Goal: Task Accomplishment & Management: Manage account settings

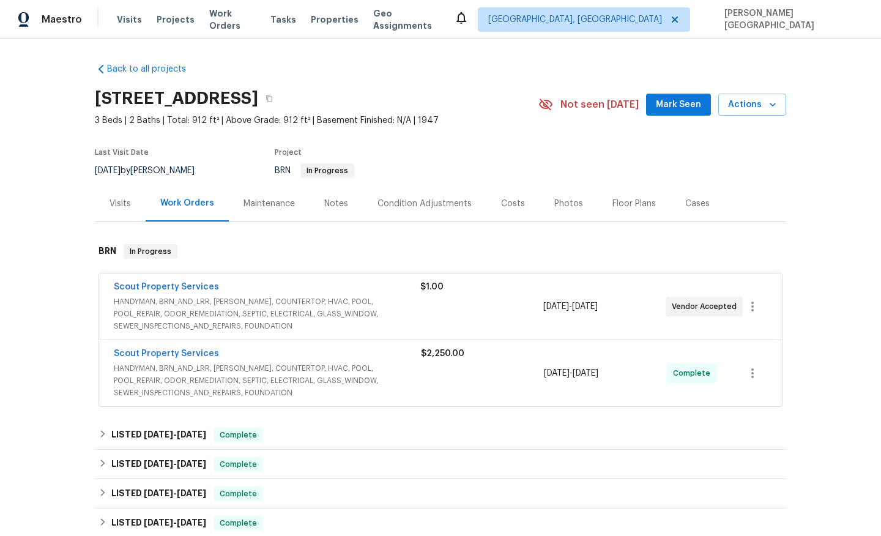
scroll to position [395, 0]
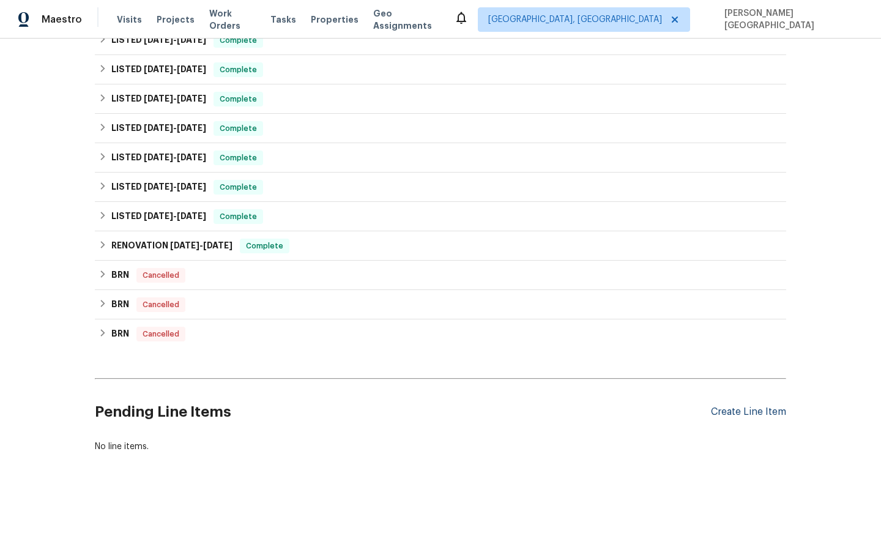
click at [723, 409] on div "Create Line Item" at bounding box center [748, 412] width 75 height 12
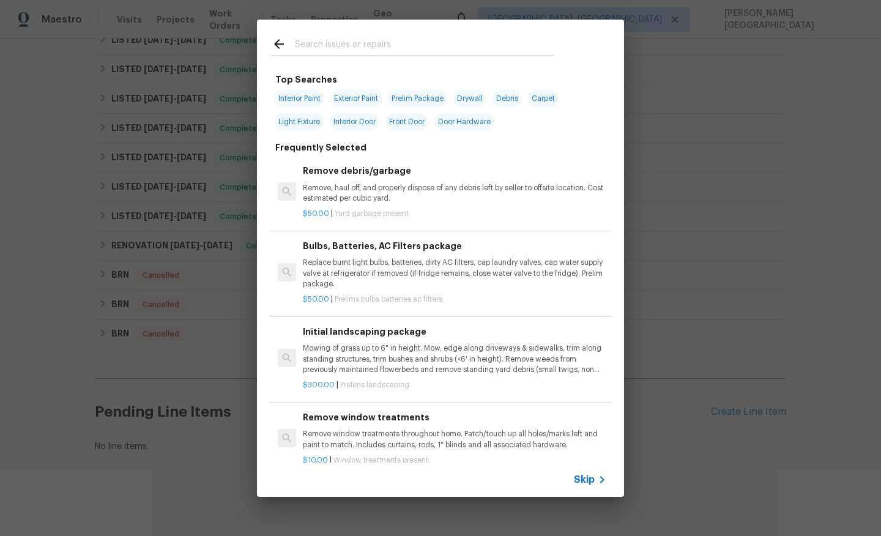
click at [580, 475] on span "Skip" at bounding box center [584, 480] width 21 height 12
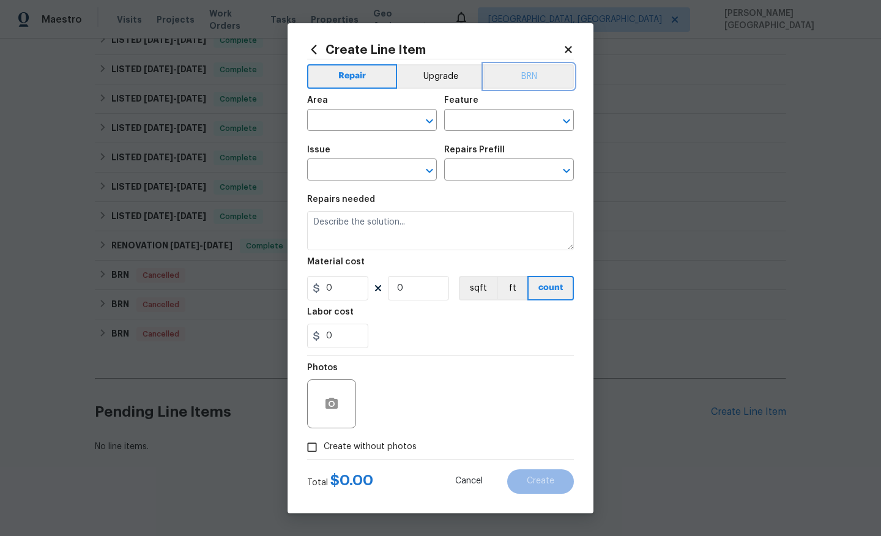
click at [543, 71] on button "BRN" at bounding box center [529, 76] width 90 height 24
click at [393, 117] on input "text" at bounding box center [354, 121] width 95 height 19
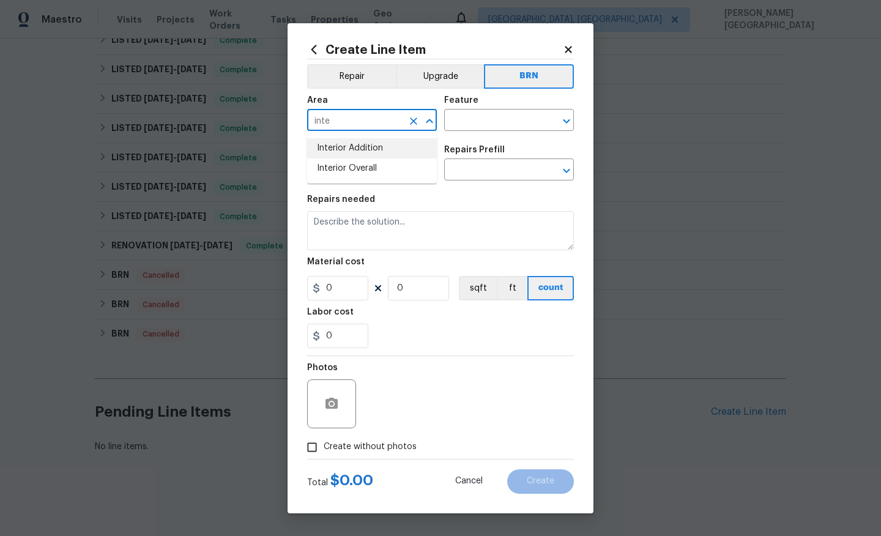
click at [408, 161] on li "Interior Overall" at bounding box center [372, 168] width 130 height 20
type input "Interior Overall"
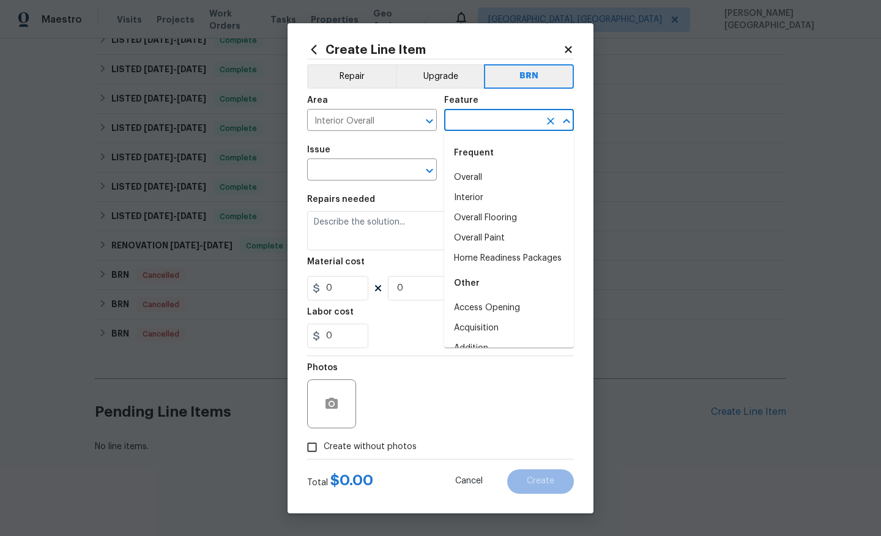
click at [461, 119] on input "text" at bounding box center [491, 121] width 95 height 19
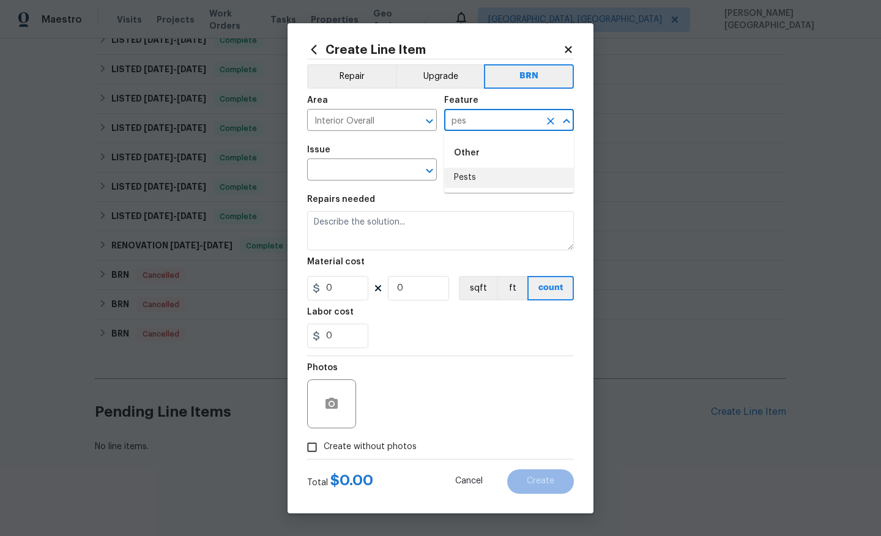
click at [469, 180] on li "Pests" at bounding box center [509, 178] width 130 height 20
type input "Pests"
click at [340, 177] on input "text" at bounding box center [354, 171] width 95 height 19
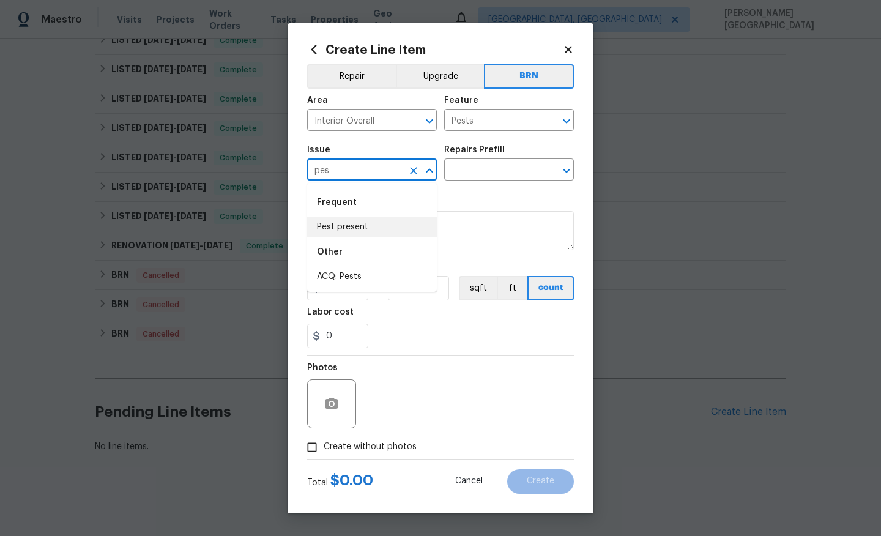
click at [340, 226] on li "Pest present" at bounding box center [372, 227] width 130 height 20
type input "Pest present"
click at [482, 168] on input "text" at bounding box center [491, 171] width 95 height 19
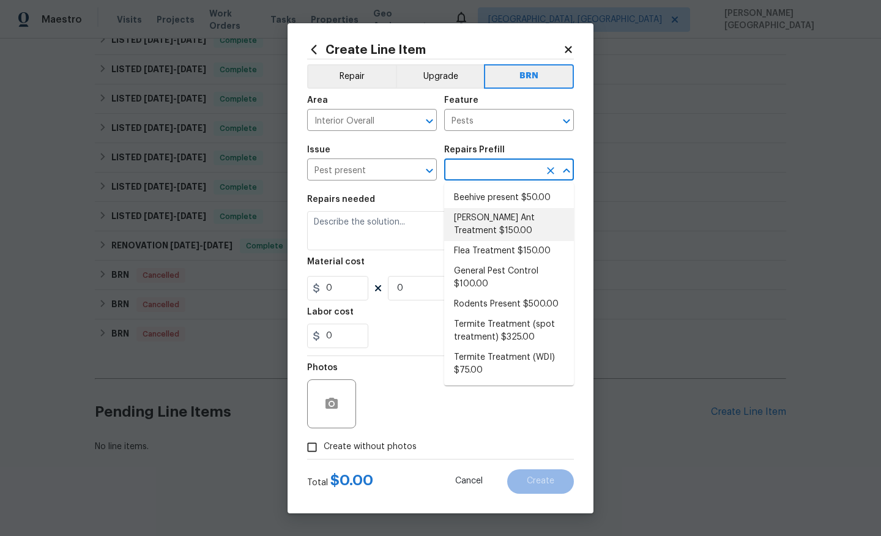
click at [482, 211] on li "Carpenter Ant Treatment $150.00" at bounding box center [509, 224] width 130 height 33
type input "Carpenter Ant Treatment $150.00"
type textarea "Treat for active carpenter ant infestation and provide a clear WDI report"
type input "150"
type input "1"
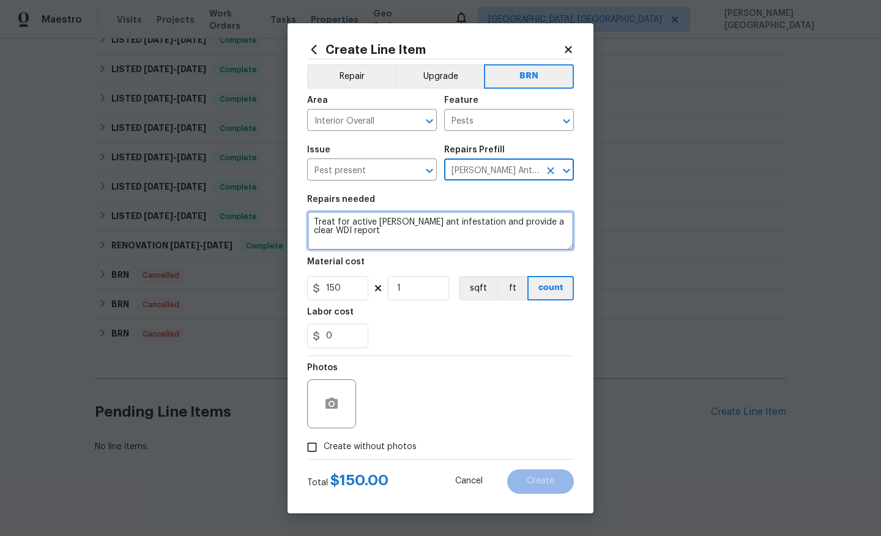
click at [458, 231] on textarea "Treat for active carpenter ant infestation and provide a clear WDI report" at bounding box center [440, 230] width 267 height 39
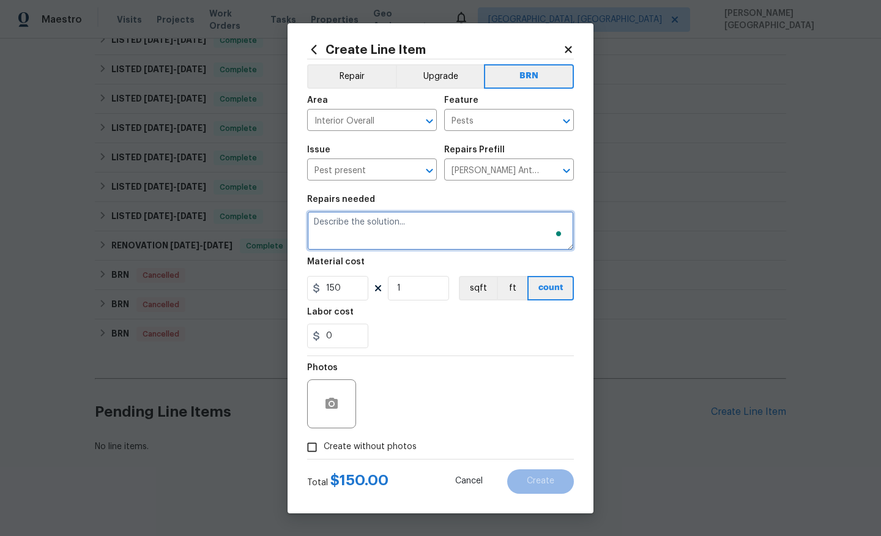
paste textarea "Pest contractor to inspect home and treat for drywood termites found by buyer's…"
type textarea "Pest contractor to inspect home and treat for drywood termites found by buyer's…"
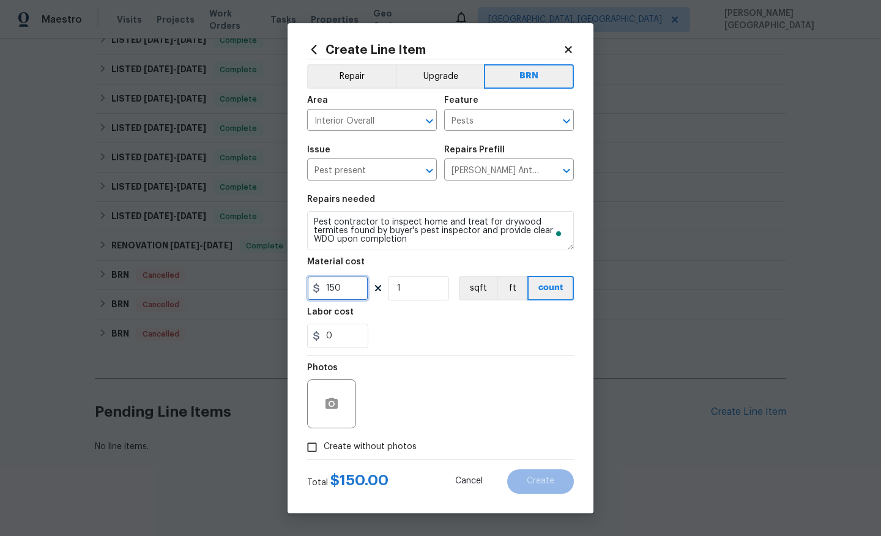
click at [354, 289] on input "150" at bounding box center [337, 288] width 61 height 24
type input "0"
click at [337, 339] on input "0" at bounding box center [337, 336] width 61 height 24
type input "1"
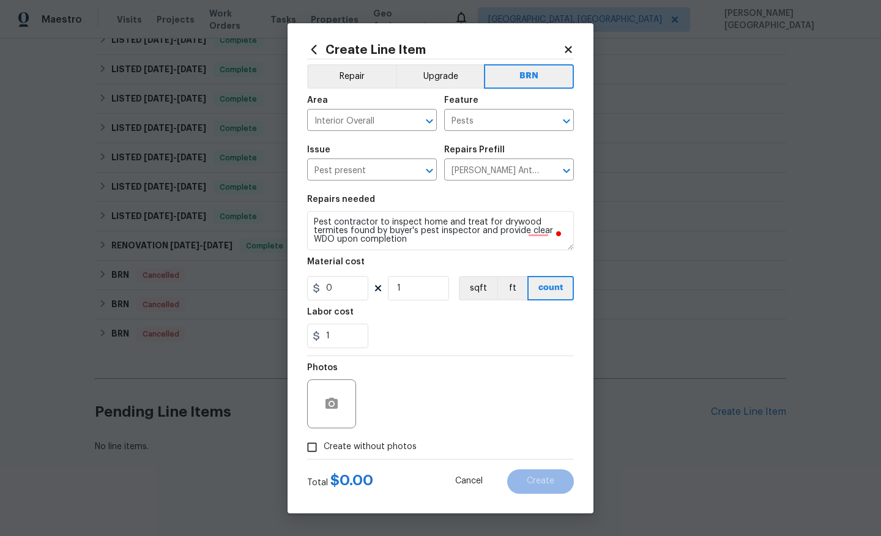
click at [364, 453] on span "Create without photos" at bounding box center [370, 447] width 93 height 13
click at [324, 453] on input "Create without photos" at bounding box center [311, 447] width 23 height 23
checkbox input "true"
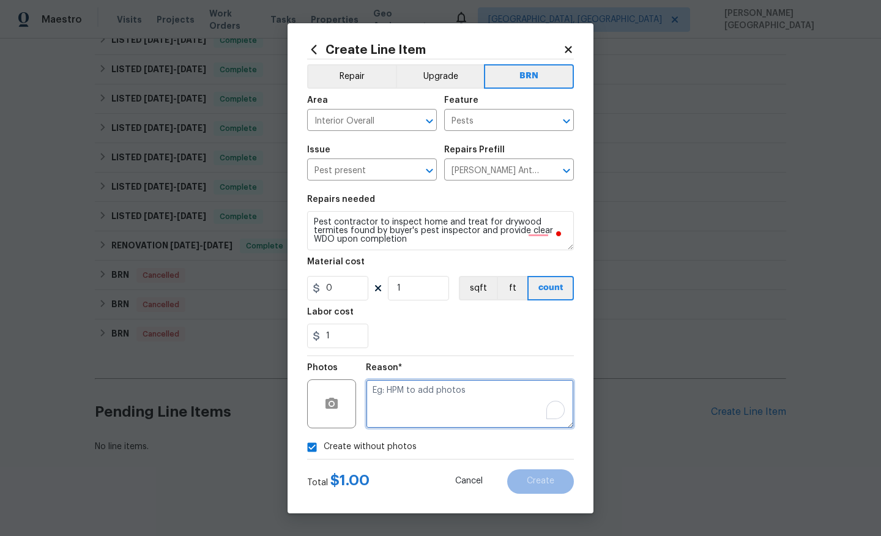
click at [433, 400] on textarea "To enrich screen reader interactions, please activate Accessibility in Grammarl…" at bounding box center [470, 403] width 208 height 49
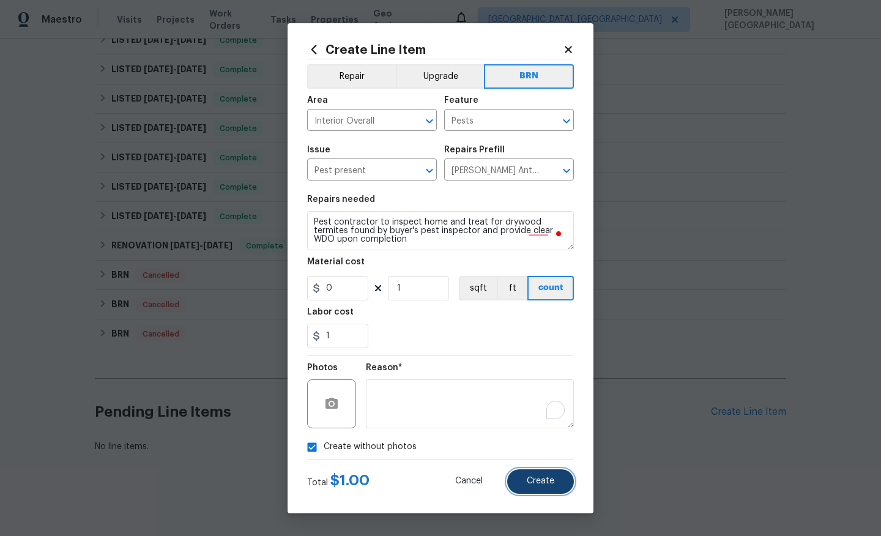
click at [546, 475] on button "Create" at bounding box center [540, 481] width 67 height 24
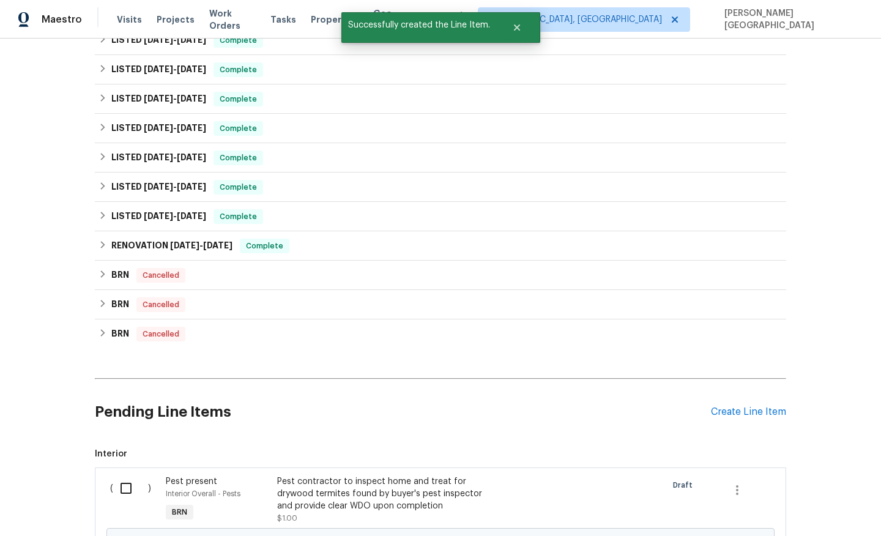
scroll to position [546, 0]
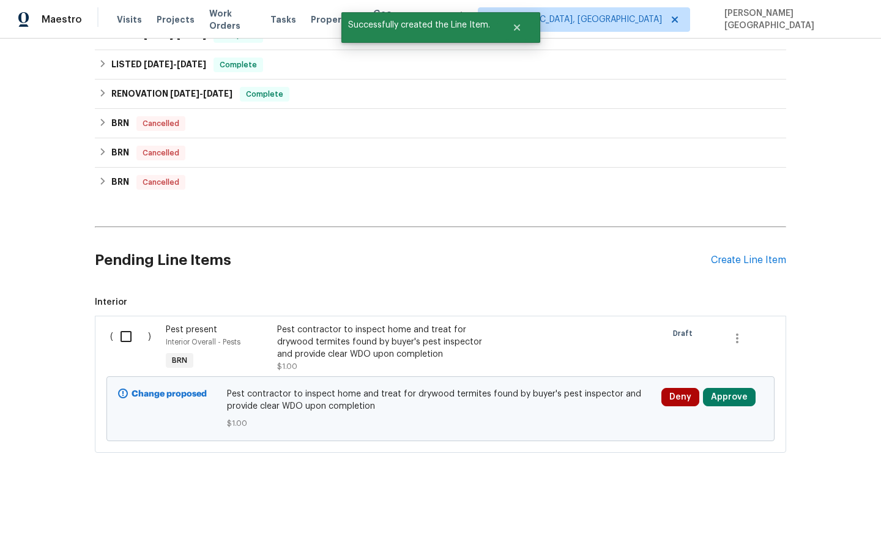
click at [128, 344] on input "checkbox" at bounding box center [130, 337] width 35 height 26
checkbox input "true"
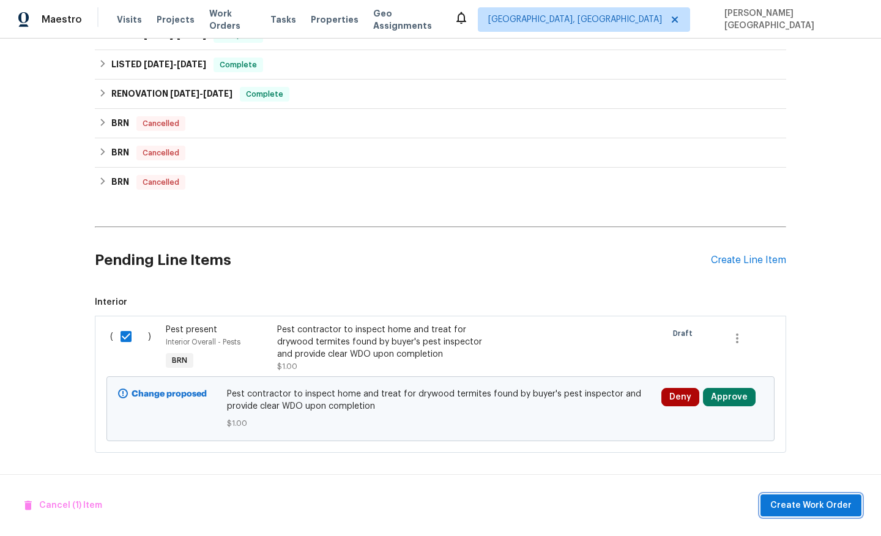
click at [803, 503] on span "Create Work Order" at bounding box center [810, 505] width 81 height 15
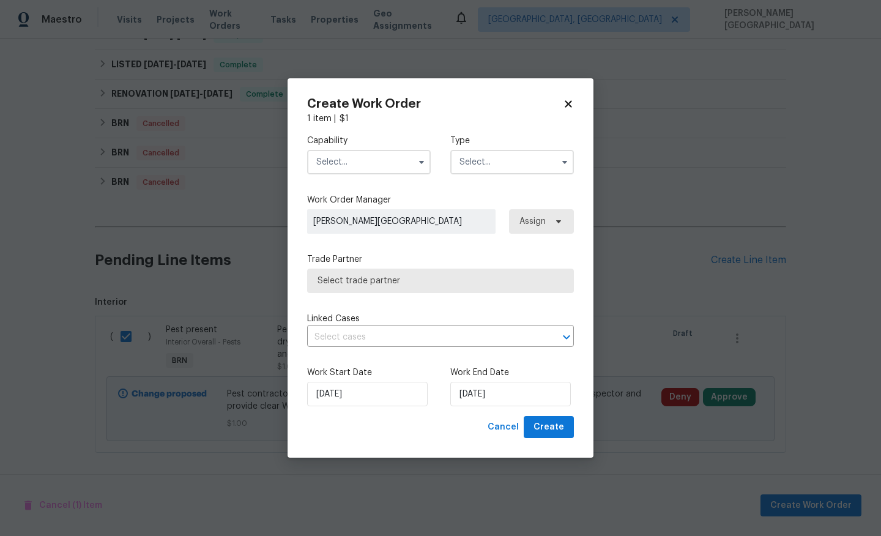
click at [361, 170] on input "text" at bounding box center [369, 162] width 124 height 24
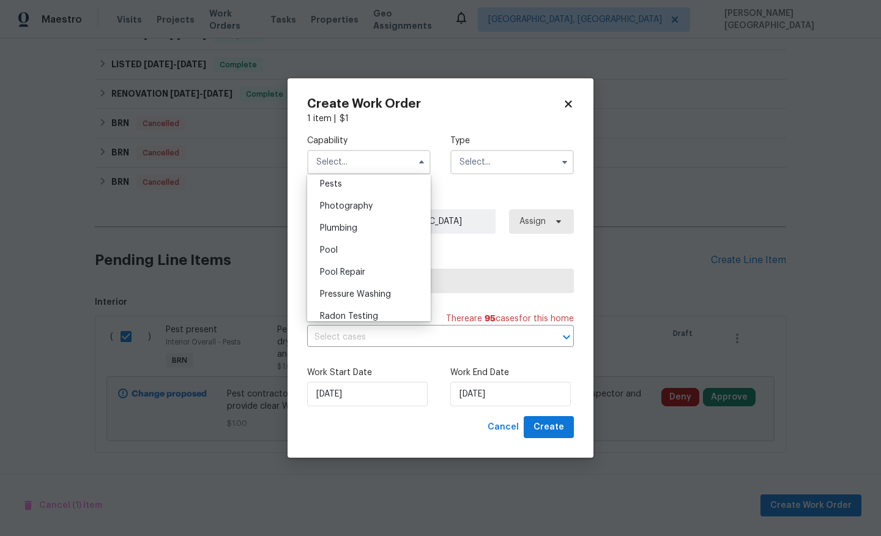
scroll to position [1011, 0]
click at [341, 233] on div "Pests" at bounding box center [368, 228] width 117 height 22
type input "Pests"
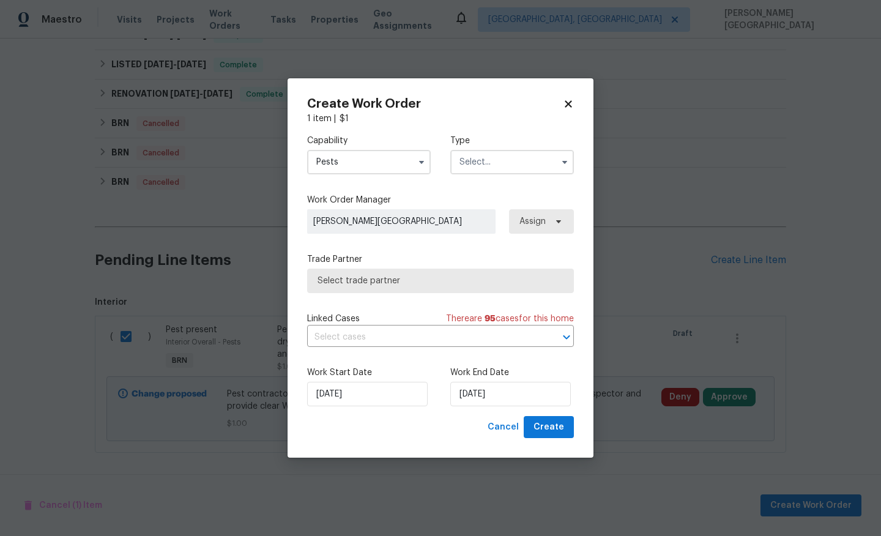
click at [514, 157] on input "text" at bounding box center [512, 162] width 124 height 24
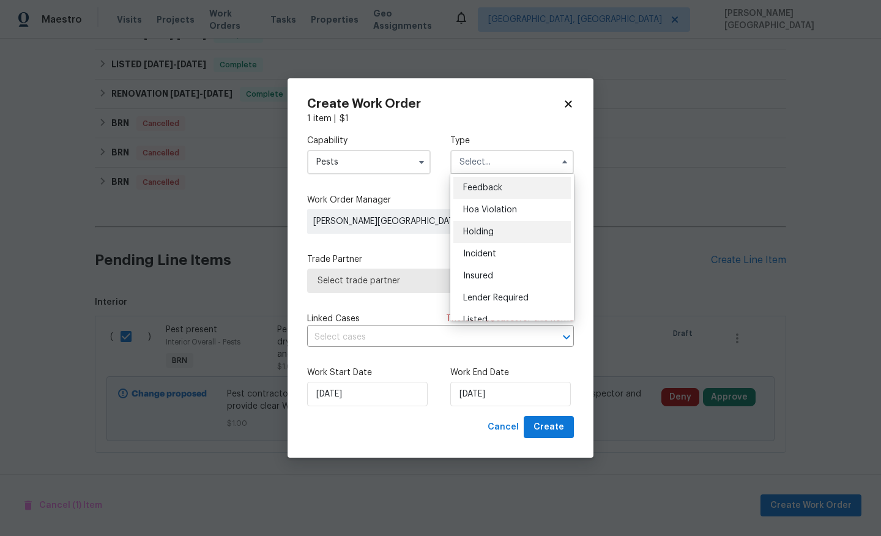
scroll to position [278, 0]
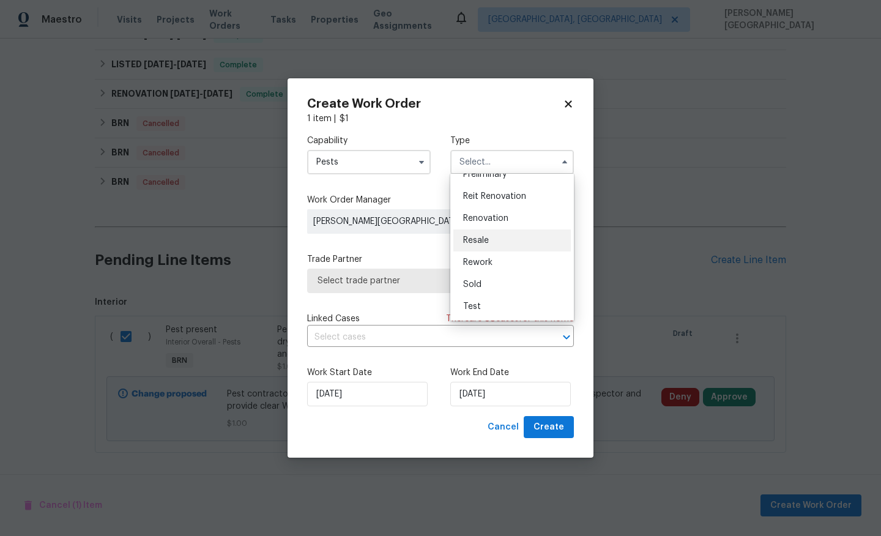
click at [485, 237] on span "Resale" at bounding box center [476, 240] width 26 height 9
type input "Resale"
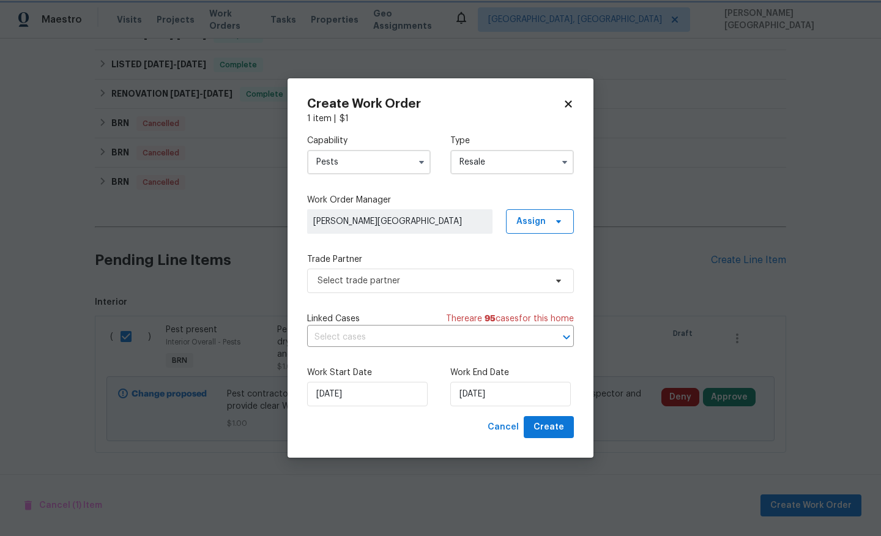
scroll to position [0, 0]
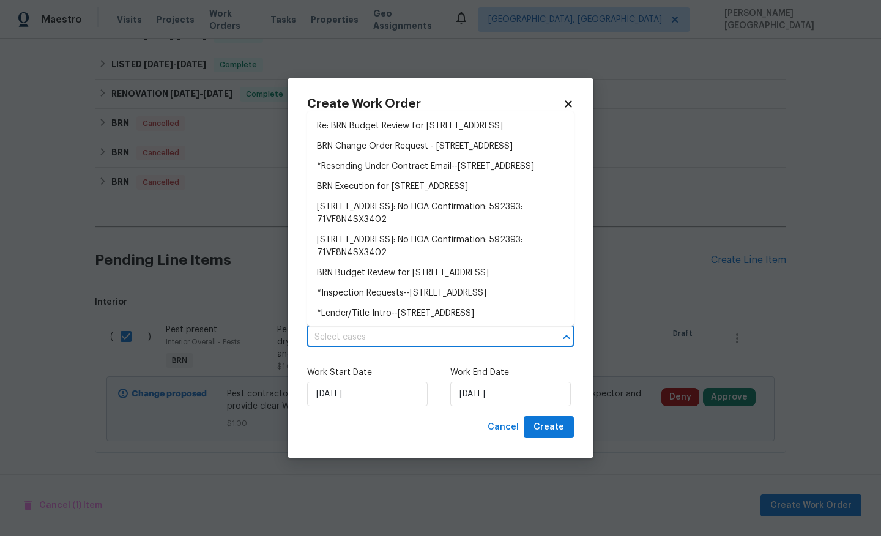
click at [376, 330] on input "text" at bounding box center [423, 337] width 233 height 19
click at [357, 197] on li "BRN Execution for 5752 Oprey St, Jacksonville, FL 32208" at bounding box center [440, 187] width 267 height 20
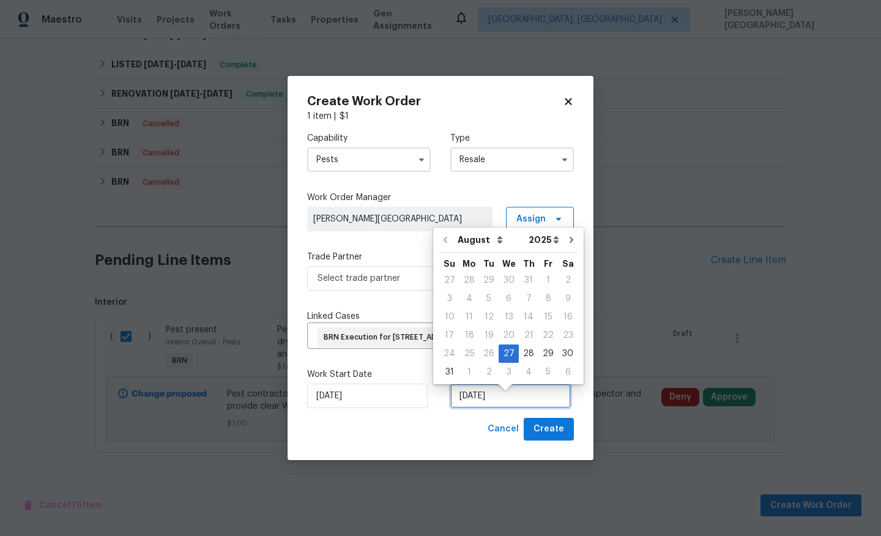
click at [469, 408] on input "8/27/2025" at bounding box center [510, 396] width 121 height 24
click at [565, 354] on div "30" at bounding box center [568, 353] width 20 height 17
type input "8/30/2025"
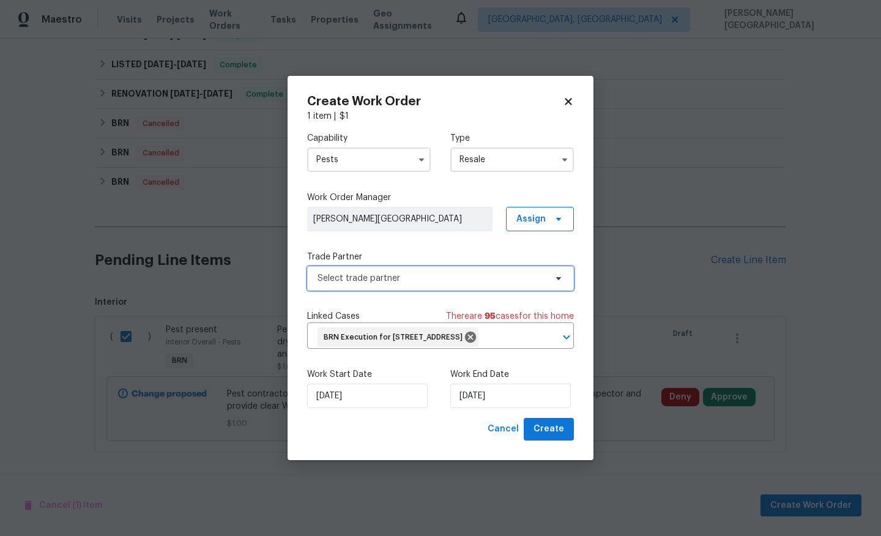
click at [332, 277] on span "Select trade partner" at bounding box center [440, 278] width 267 height 24
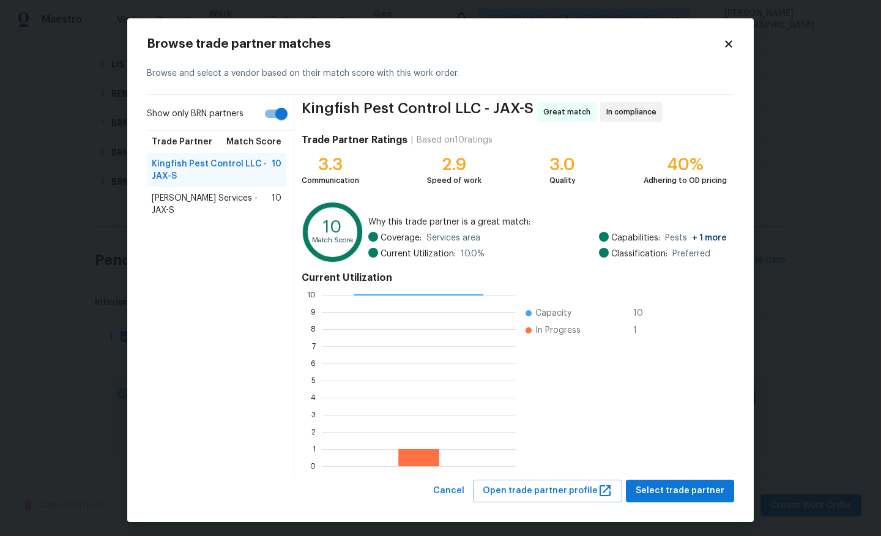
scroll to position [4, 0]
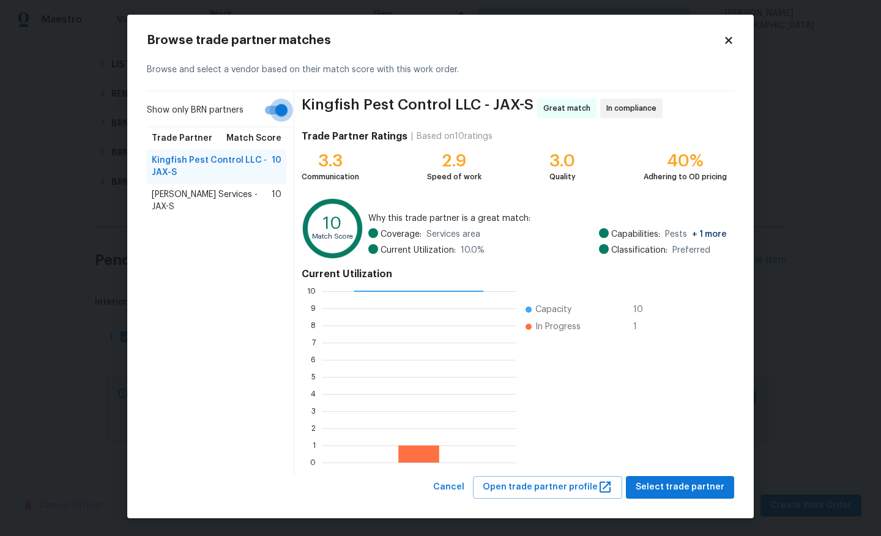
click at [280, 111] on input "Show only BRN partners" at bounding box center [282, 110] width 70 height 23
checkbox input "false"
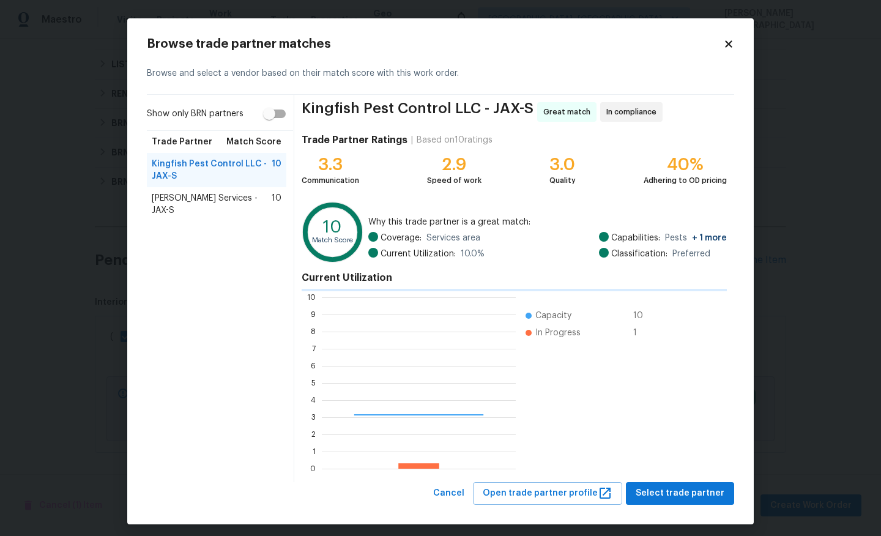
scroll to position [171, 194]
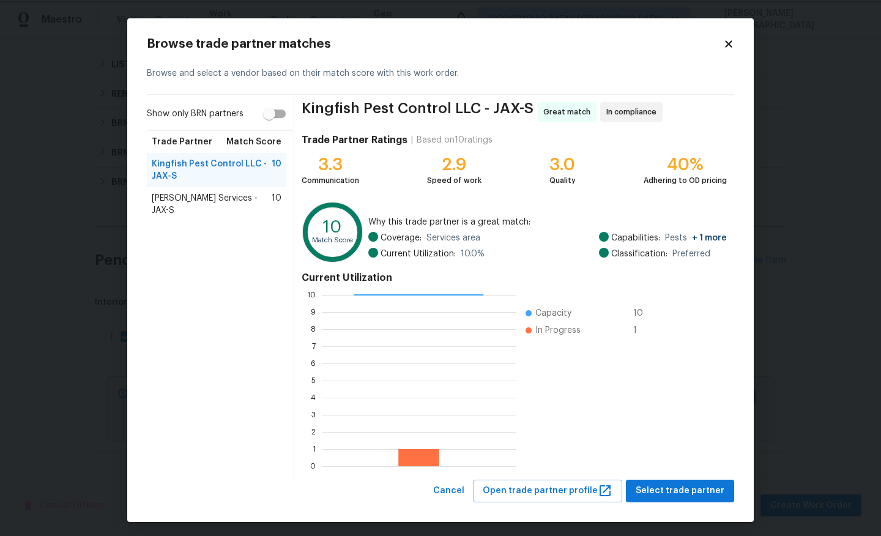
click at [64, 300] on body "Maestro Visits Projects Work Orders Tasks Properties Geo Assignments Albuquerqu…" at bounding box center [440, 268] width 881 height 536
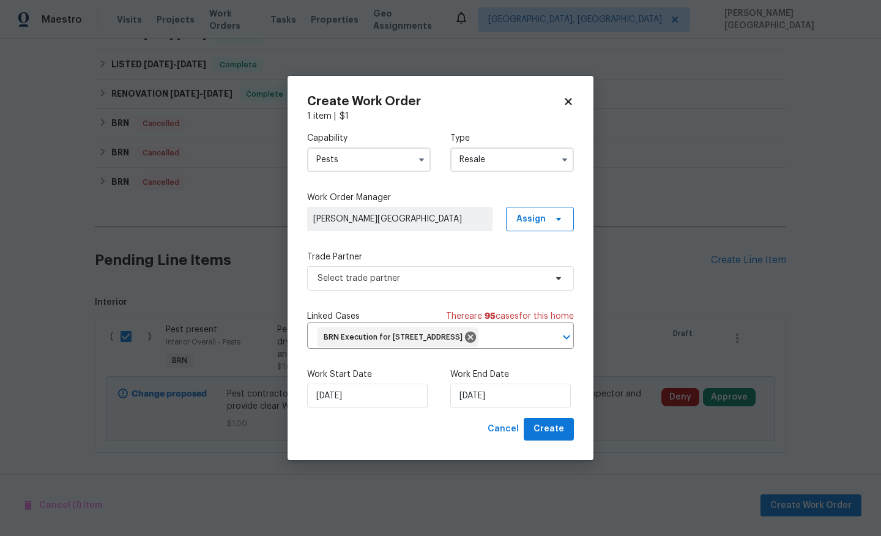
checkbox input "false"
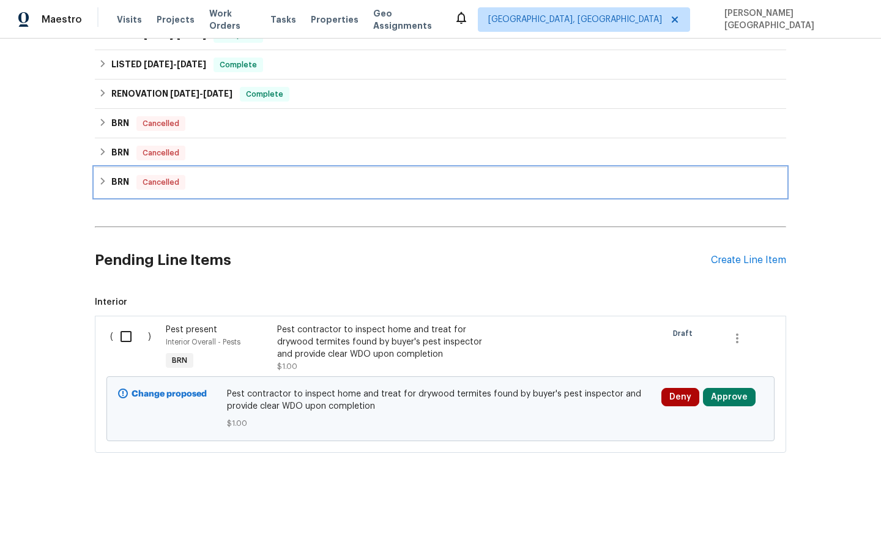
click at [110, 179] on div "BRN Cancelled" at bounding box center [441, 182] width 684 height 15
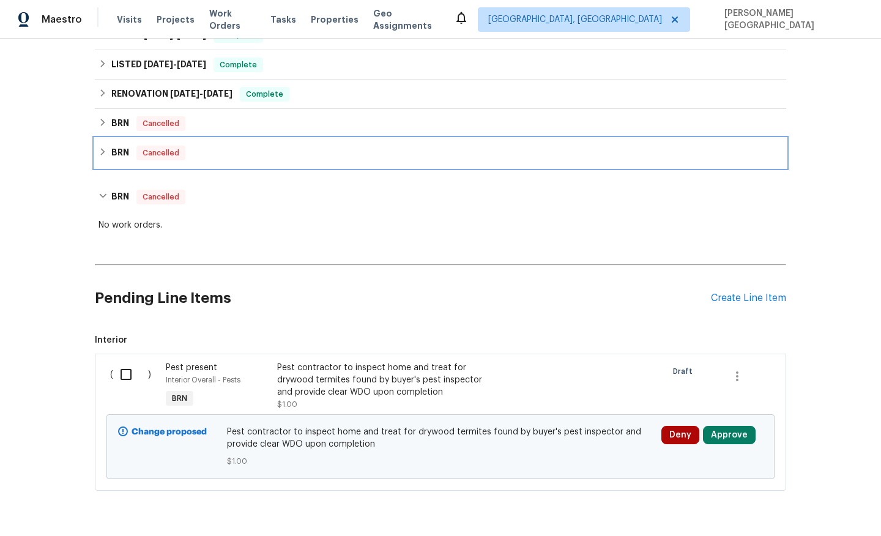
click at [107, 163] on div "BRN Cancelled" at bounding box center [440, 152] width 691 height 29
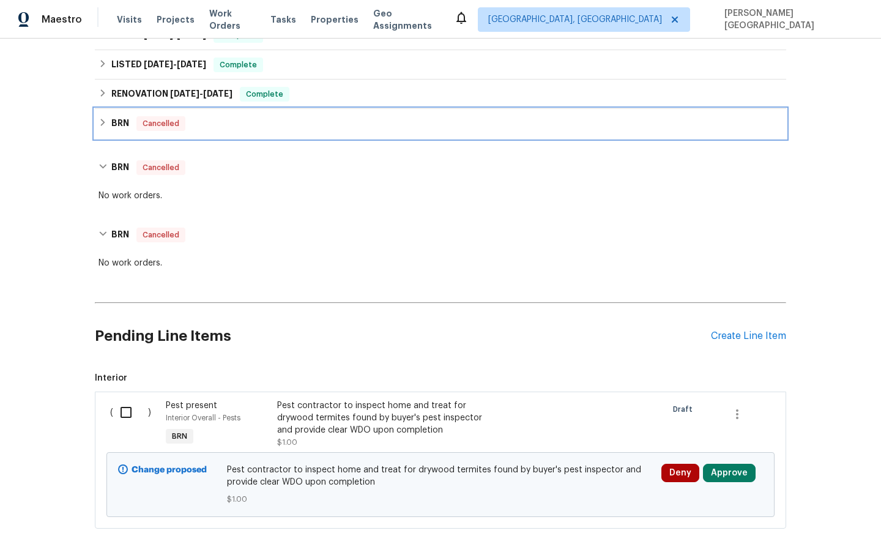
click at [106, 128] on div "BRN Cancelled" at bounding box center [441, 123] width 684 height 15
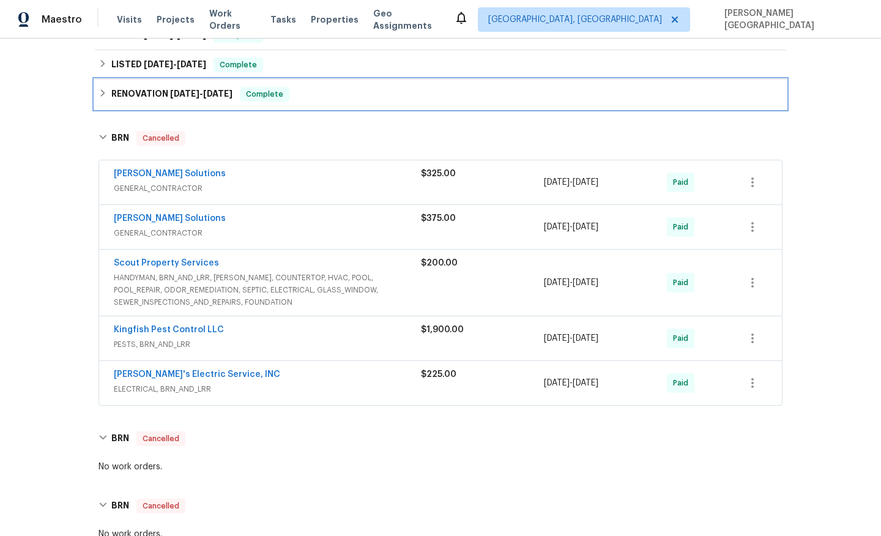
click at [108, 100] on div "RENOVATION 7/10/23 - 7/24/23 Complete" at bounding box center [441, 94] width 684 height 15
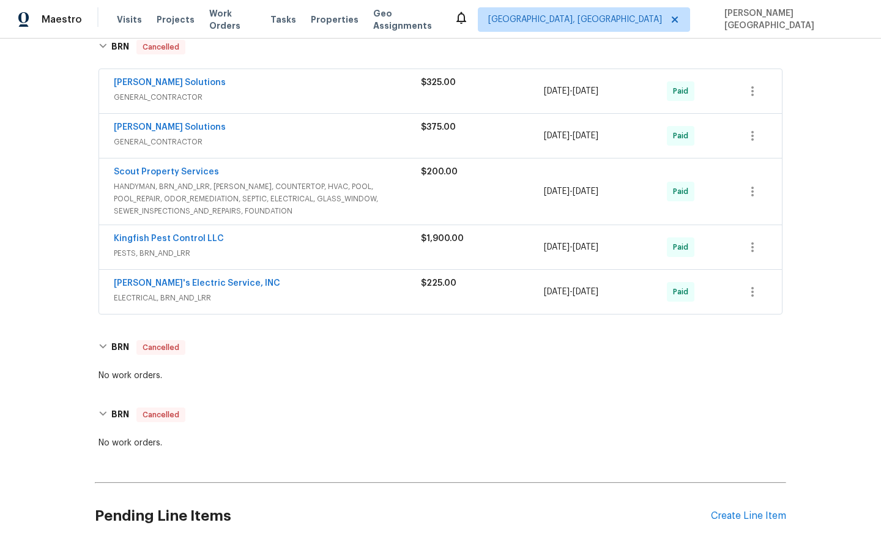
scroll to position [991, 0]
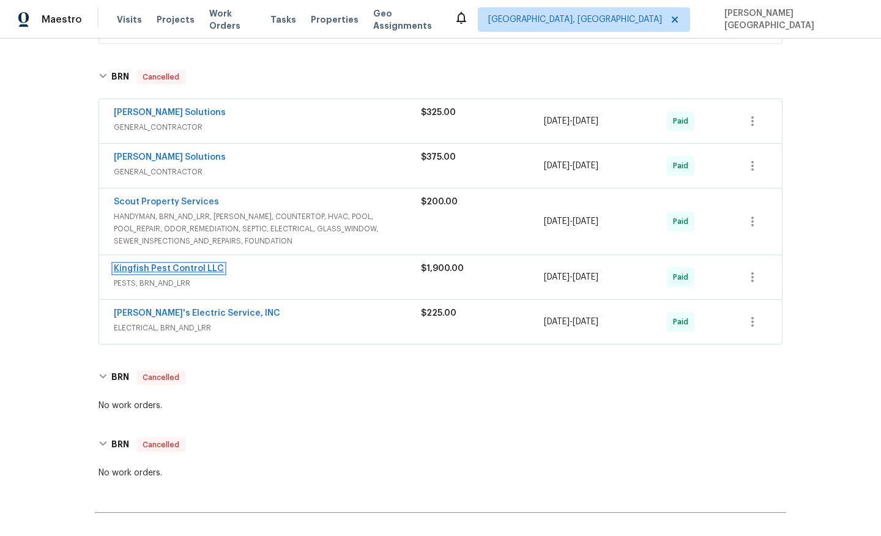
click at [188, 268] on link "Kingfish Pest Control LLC" at bounding box center [169, 268] width 110 height 9
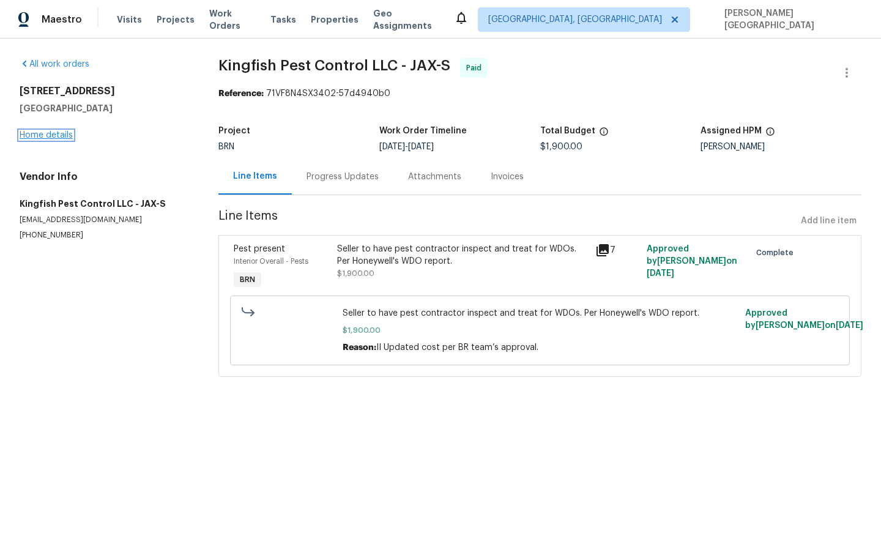
click at [54, 138] on link "Home details" at bounding box center [46, 135] width 53 height 9
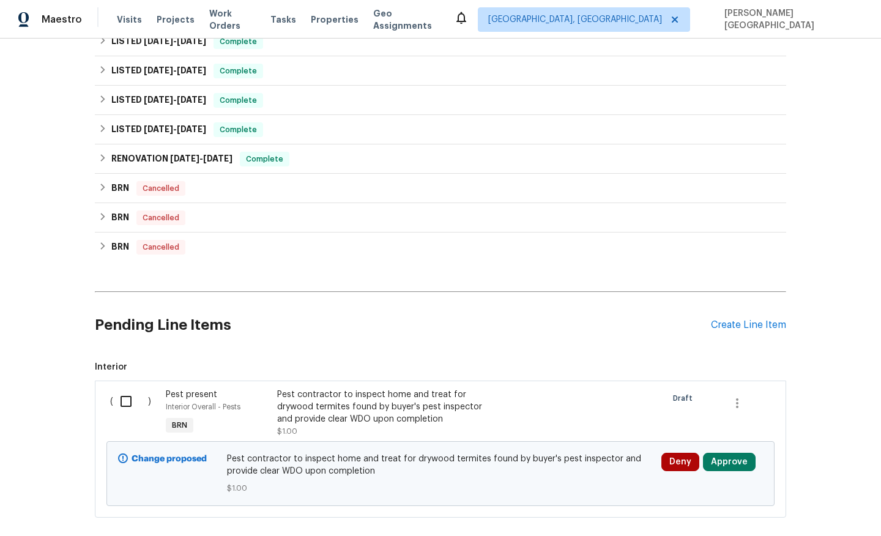
scroll to position [546, 0]
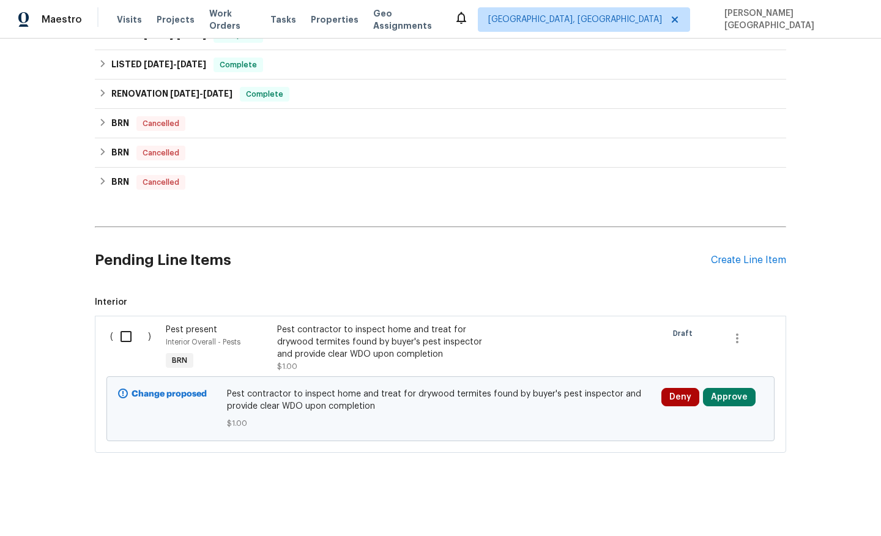
click at [110, 329] on div "( )" at bounding box center [134, 348] width 56 height 56
click at [127, 334] on input "checkbox" at bounding box center [130, 337] width 35 height 26
checkbox input "true"
click at [842, 503] on span "Create Work Order" at bounding box center [810, 505] width 81 height 15
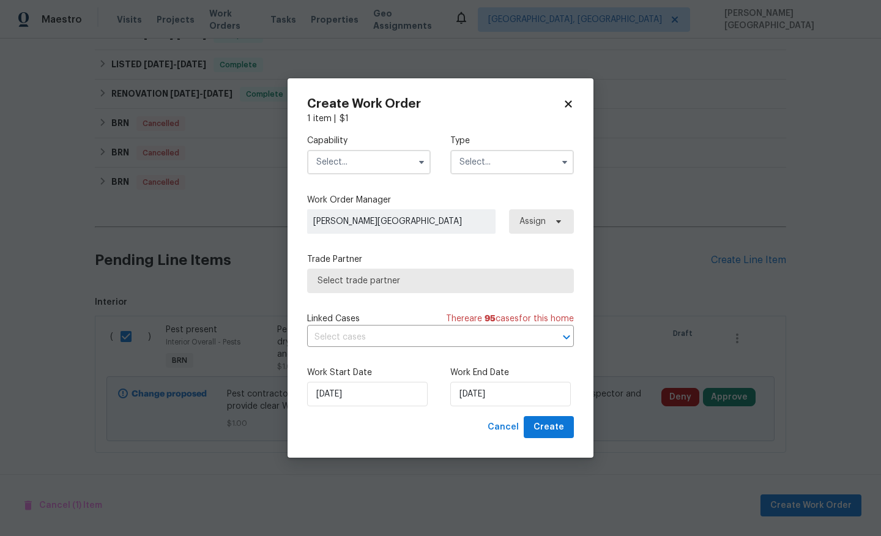
click at [381, 167] on input "text" at bounding box center [369, 162] width 124 height 24
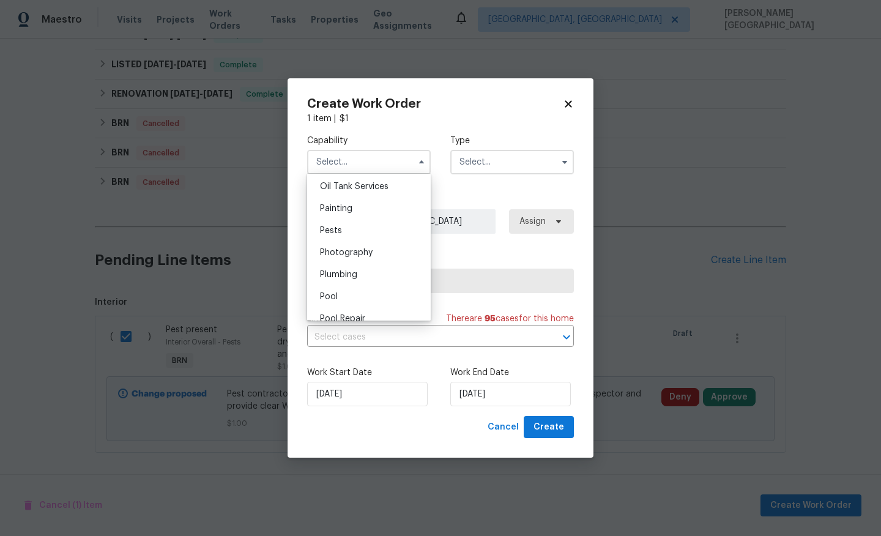
scroll to position [999, 0]
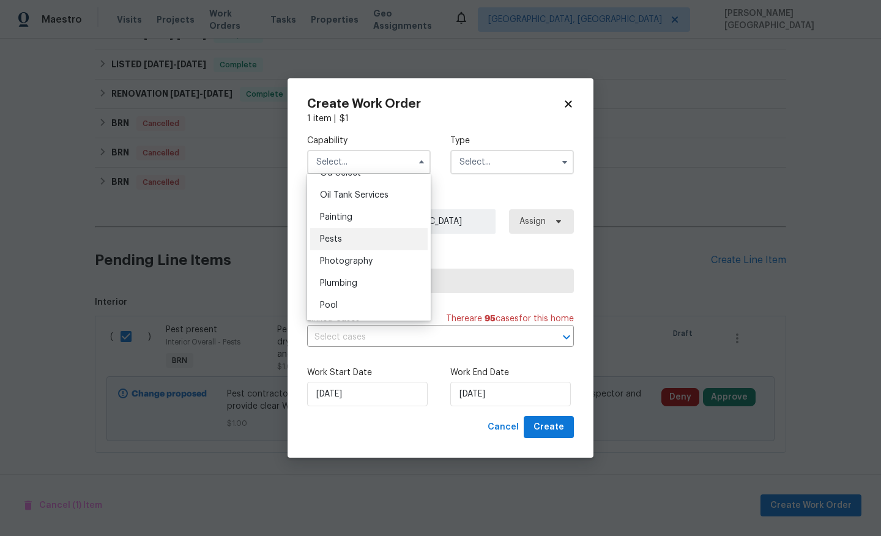
click at [350, 239] on div "Pests" at bounding box center [368, 239] width 117 height 22
type input "Pests"
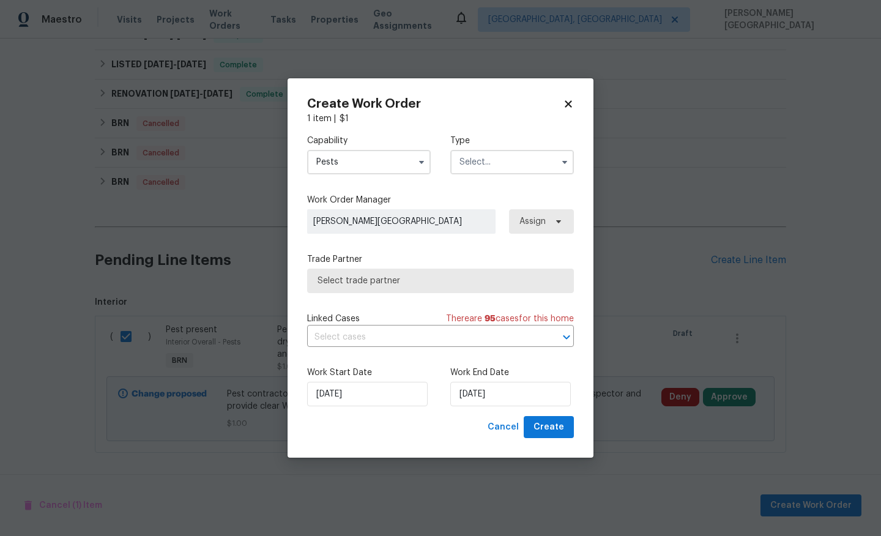
click at [455, 170] on input "text" at bounding box center [512, 162] width 124 height 24
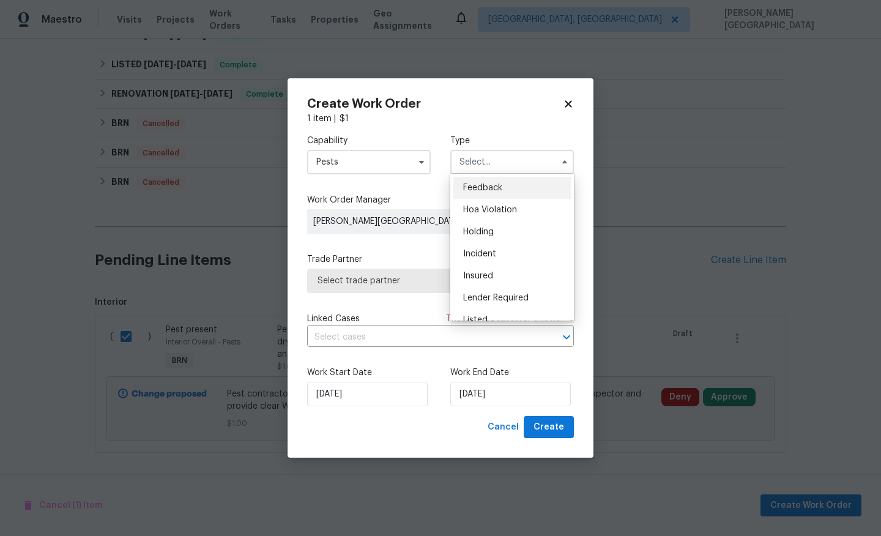
scroll to position [278, 0]
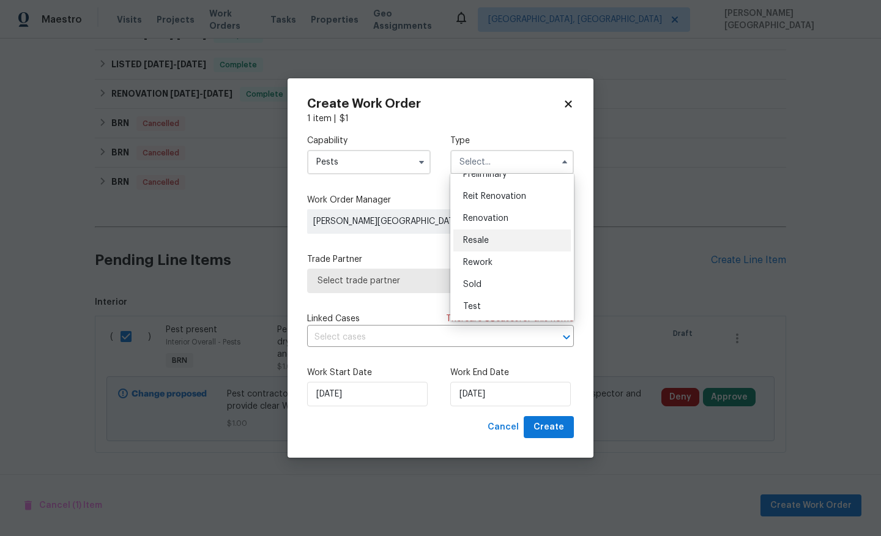
click at [494, 236] on div "Resale" at bounding box center [511, 240] width 117 height 22
type input "Resale"
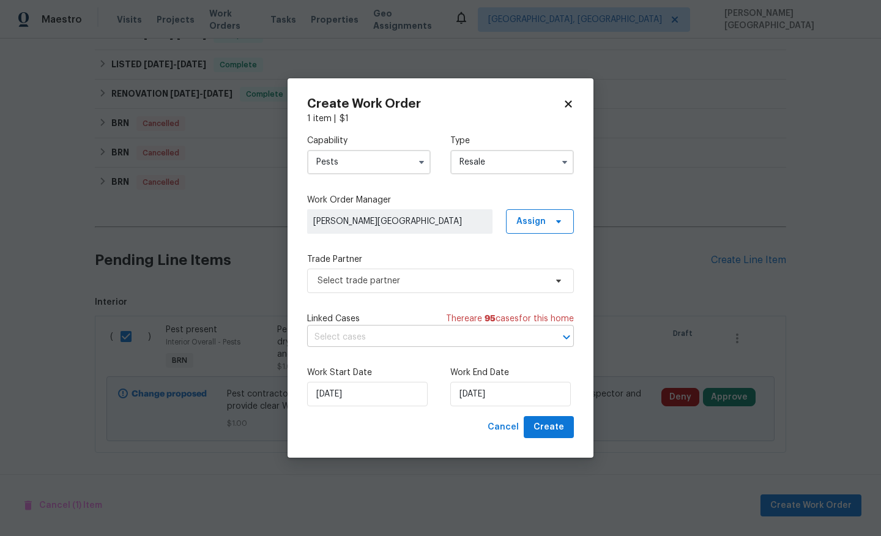
click at [388, 332] on input "text" at bounding box center [423, 337] width 233 height 19
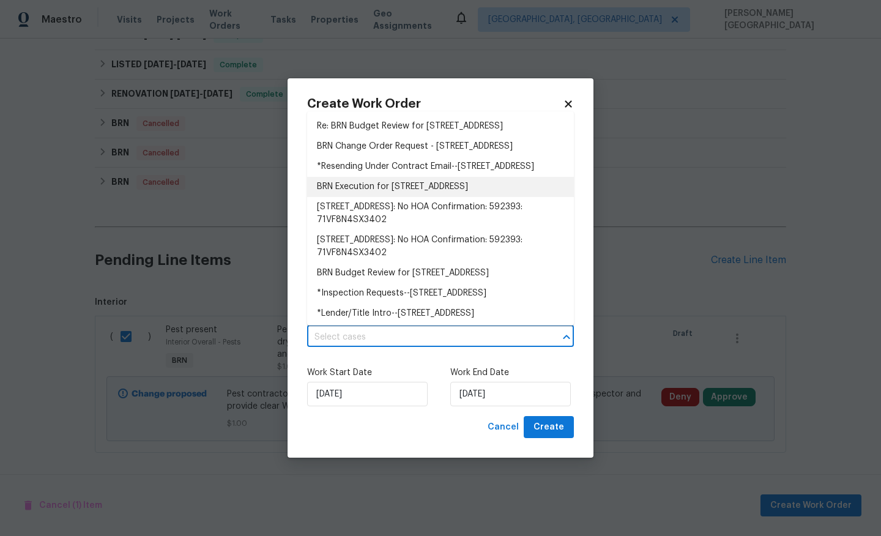
click at [412, 197] on li "BRN Execution for 5752 Oprey St, Jacksonville, FL 32208" at bounding box center [440, 187] width 267 height 20
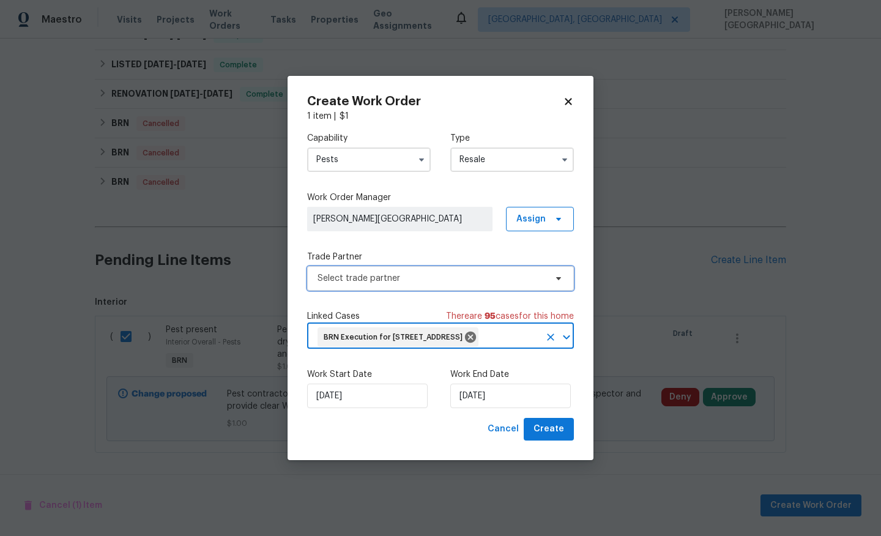
click at [362, 272] on span "Select trade partner" at bounding box center [432, 278] width 228 height 12
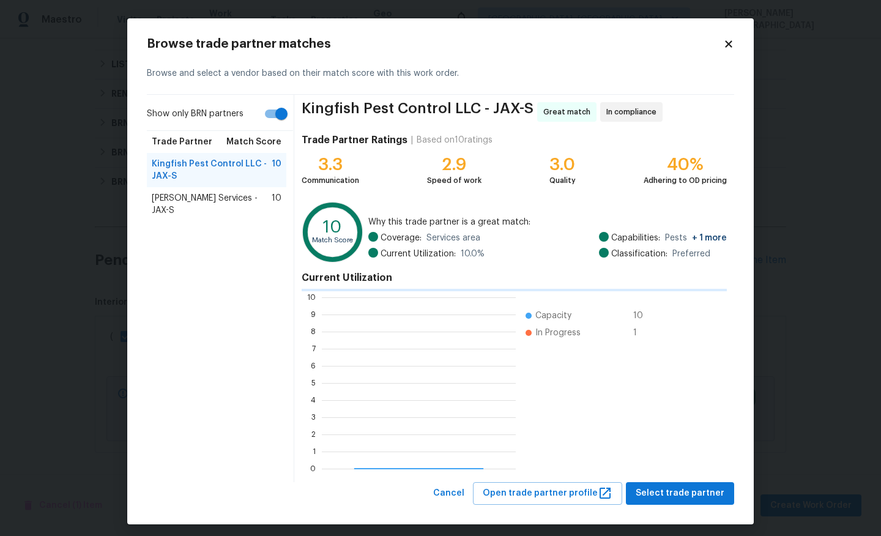
scroll to position [171, 194]
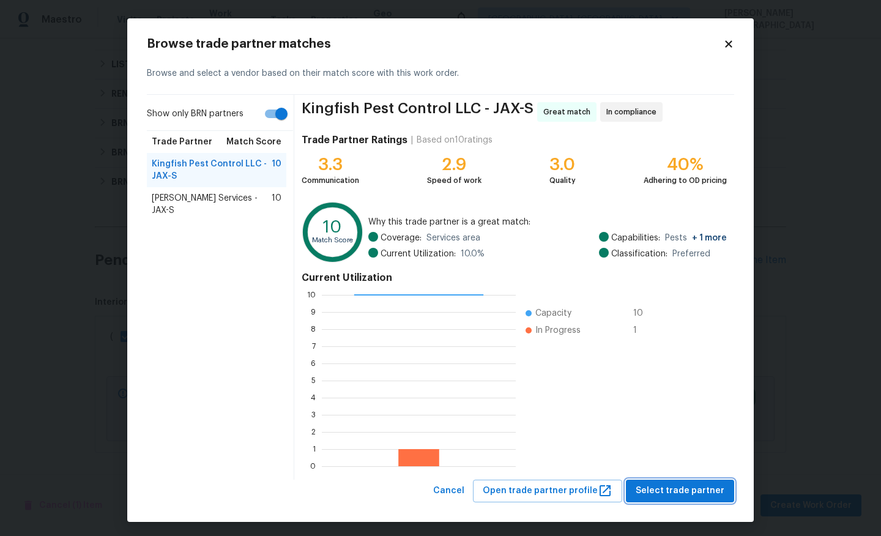
click at [669, 501] on button "Select trade partner" at bounding box center [680, 491] width 108 height 23
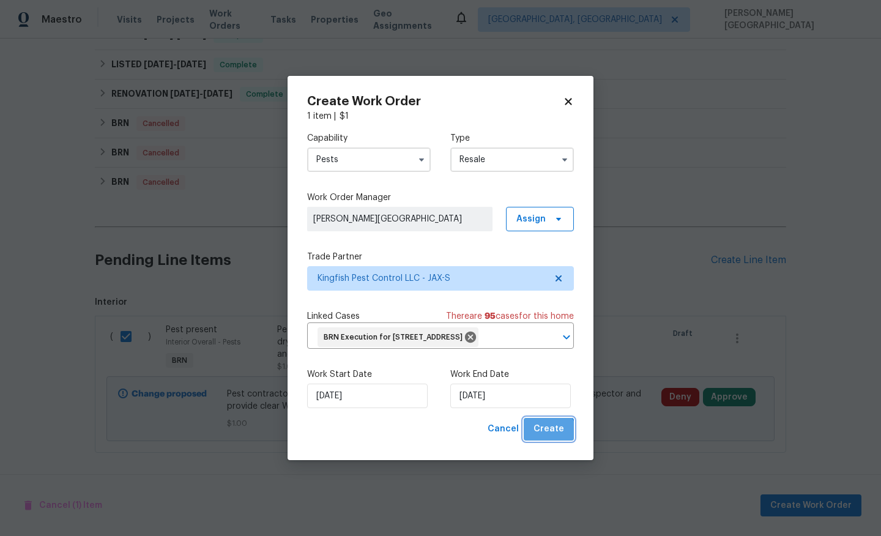
click at [546, 441] on button "Create" at bounding box center [549, 429] width 50 height 23
checkbox input "false"
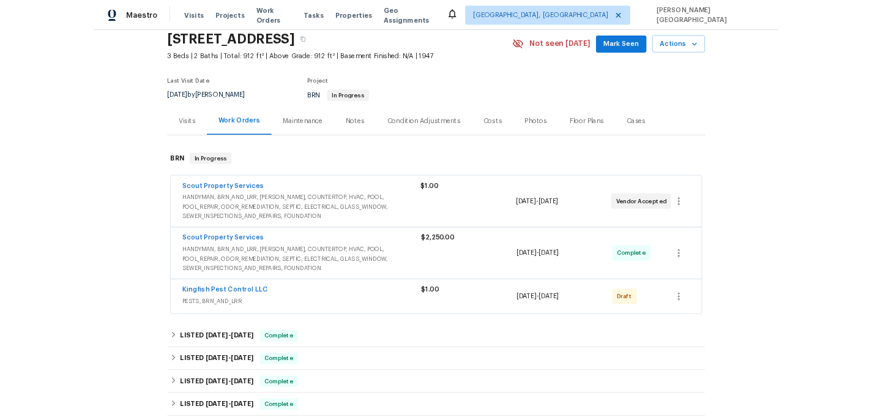
scroll to position [0, 0]
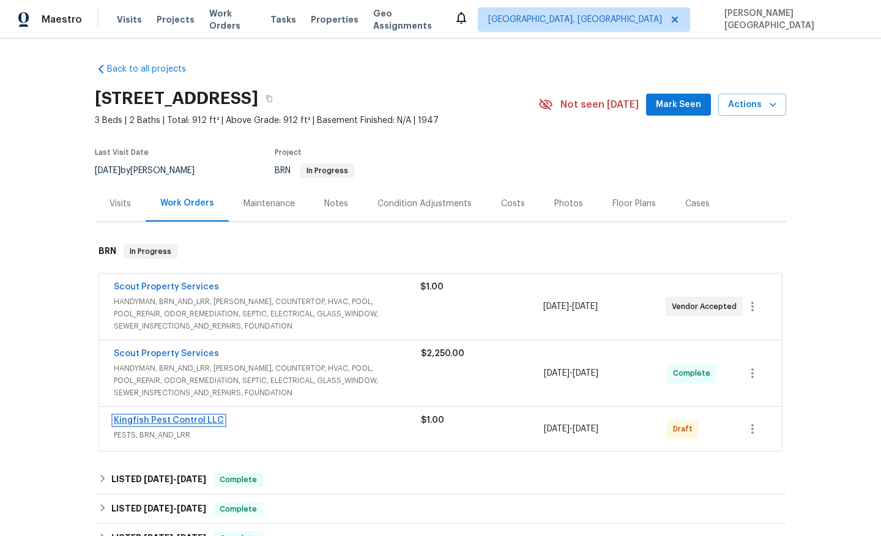
click at [189, 419] on link "Kingfish Pest Control LLC" at bounding box center [169, 420] width 110 height 9
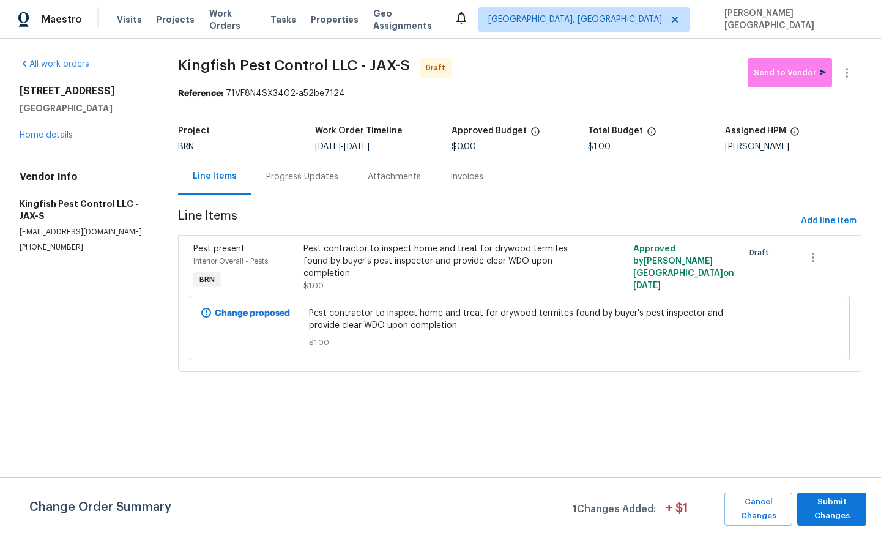
click at [325, 187] on div "Progress Updates" at bounding box center [303, 176] width 102 height 36
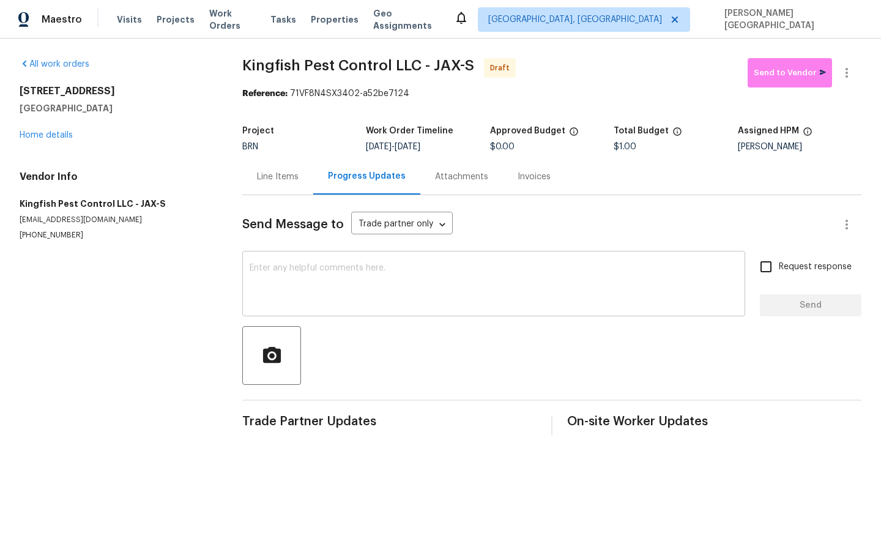
click at [292, 275] on textarea at bounding box center [494, 285] width 488 height 43
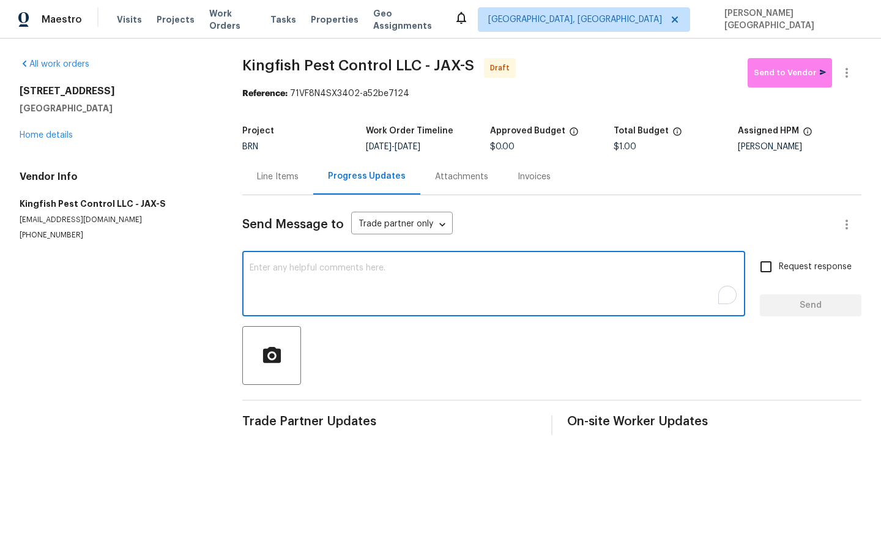
type textarea "o"
type textarea "c"
click at [370, 264] on textarea "Hello, could you please" at bounding box center [494, 285] width 488 height 43
click at [503, 276] on textarea "Hello, could you please work on this and provide a clear WDO" at bounding box center [494, 285] width 488 height 43
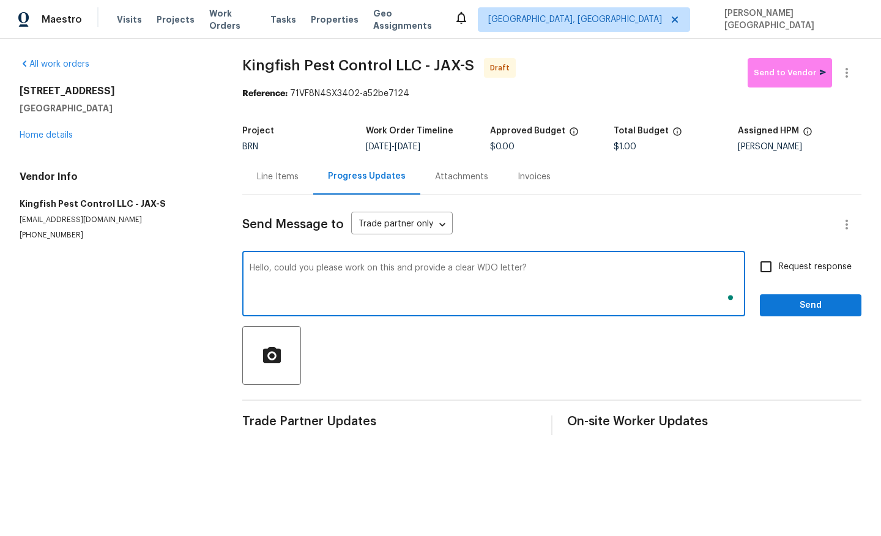
type textarea "Hello, could you please work on this and provide a clear WDO letter?"
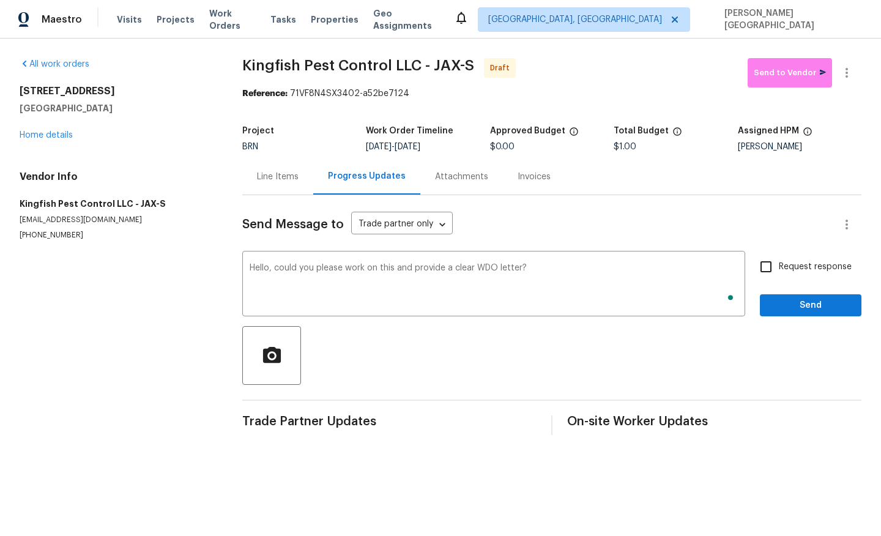
click at [790, 267] on span "Request response" at bounding box center [815, 267] width 73 height 13
click at [779, 267] on input "Request response" at bounding box center [766, 267] width 26 height 26
checkbox input "true"
click at [790, 307] on span "Send" at bounding box center [811, 305] width 82 height 15
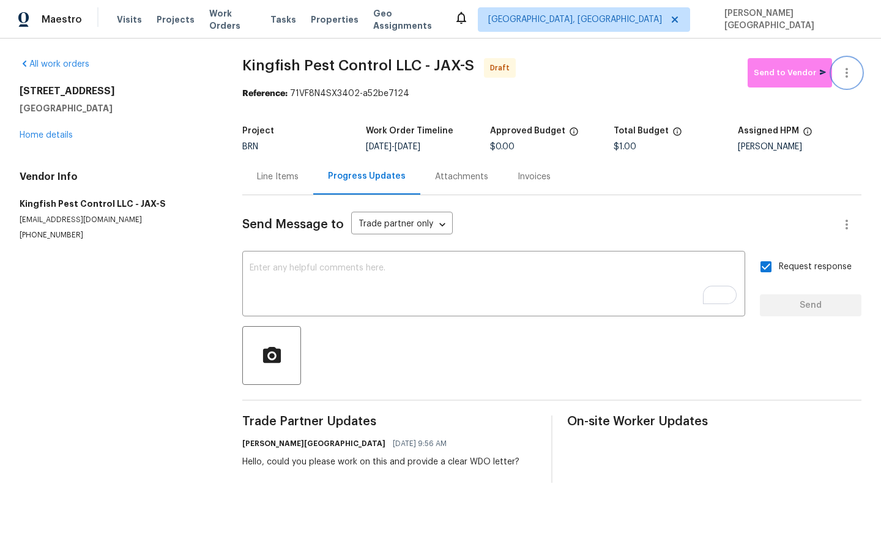
click at [859, 73] on button "button" at bounding box center [846, 72] width 29 height 29
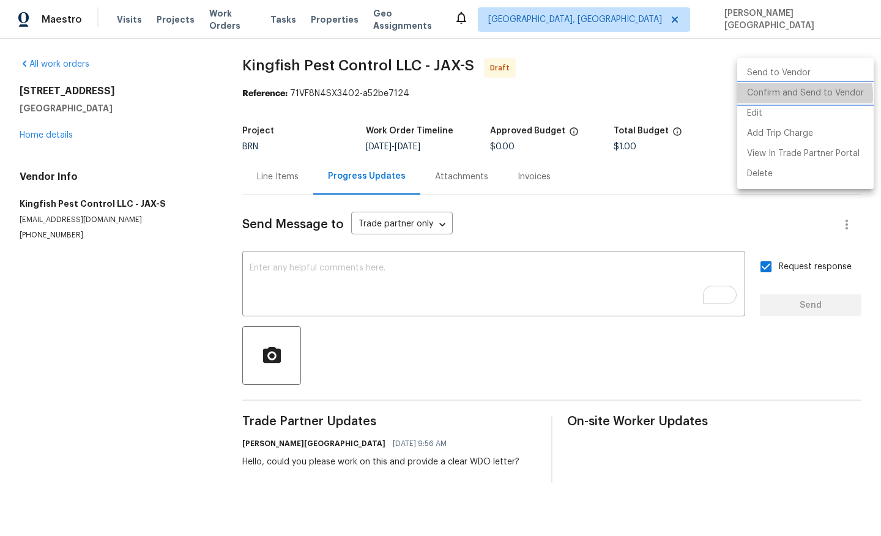
click at [793, 95] on li "Confirm and Send to Vendor" at bounding box center [805, 93] width 136 height 20
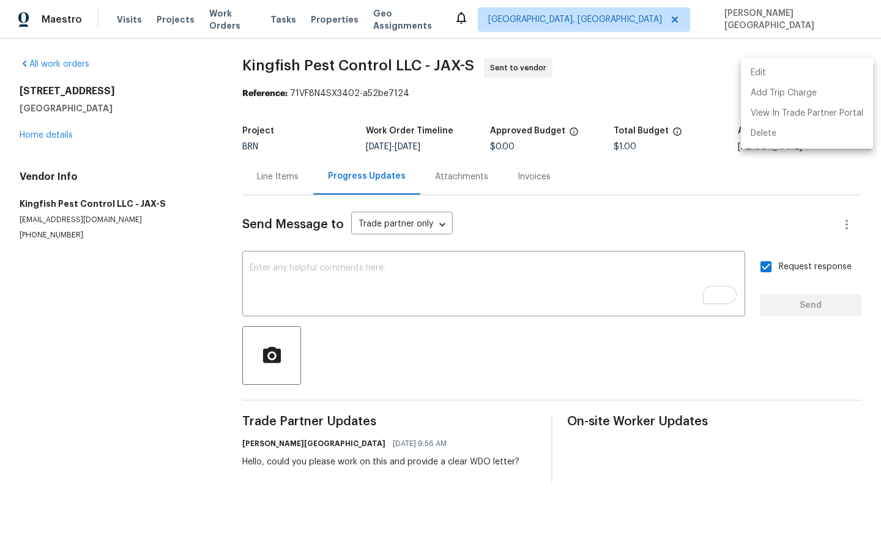
click at [51, 127] on div at bounding box center [440, 268] width 881 height 536
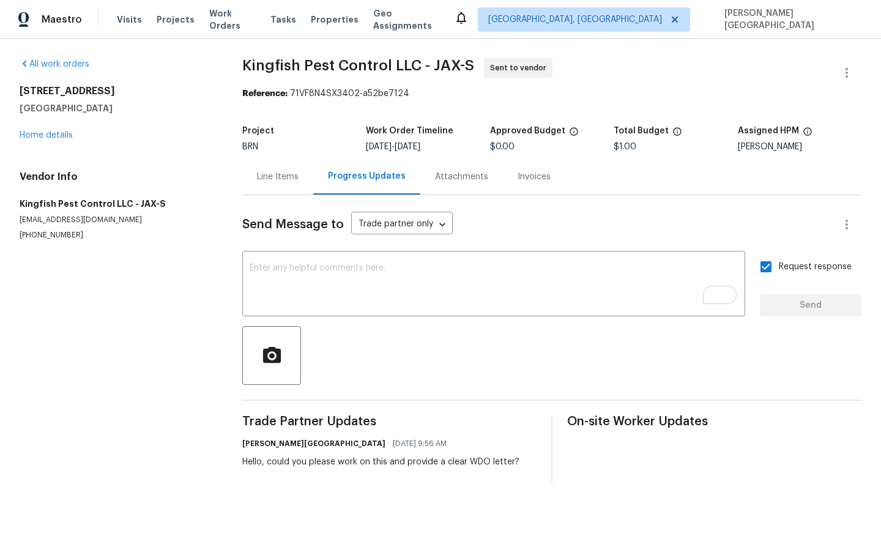
click at [51, 127] on div "Edit Add Trip Charge View In Trade Partner Portal Delete" at bounding box center [440, 268] width 881 height 536
click at [53, 132] on link "Home details" at bounding box center [46, 135] width 53 height 9
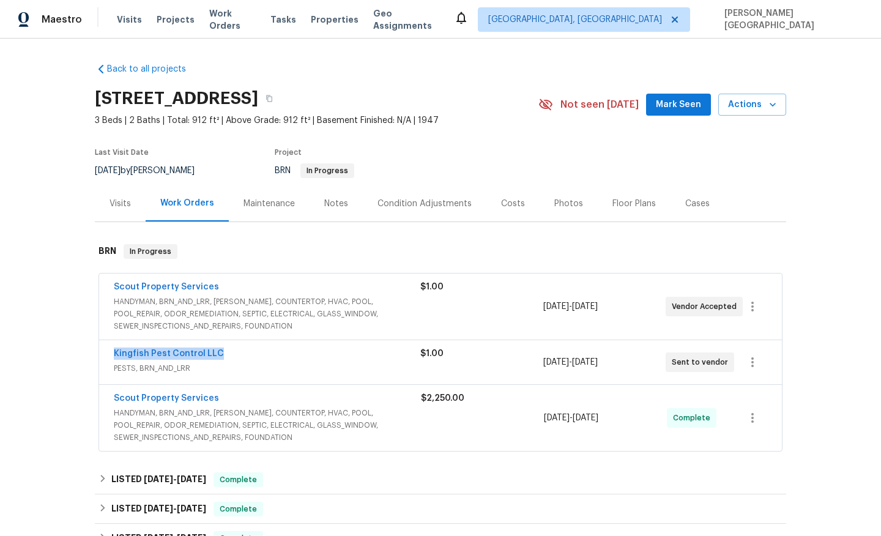
drag, startPoint x: 223, startPoint y: 353, endPoint x: 97, endPoint y: 354, distance: 126.7
click at [97, 354] on div "Scout Property Services HANDYMAN, BRN_AND_LRR, WELLS, COUNTERTOP, HVAC, POOL, P…" at bounding box center [440, 363] width 691 height 184
copy link "Kingfish Pest Control LLC"
click at [50, 47] on div "Back to all projects 5752 Oprey St, Jacksonville, FL 32208 3 Beds | 2 Baths | T…" at bounding box center [440, 287] width 881 height 497
click at [271, 135] on section "5752 Oprey St, Jacksonville, FL 32208 3 Beds | 2 Baths | Total: 912 ft² | Above…" at bounding box center [440, 134] width 691 height 103
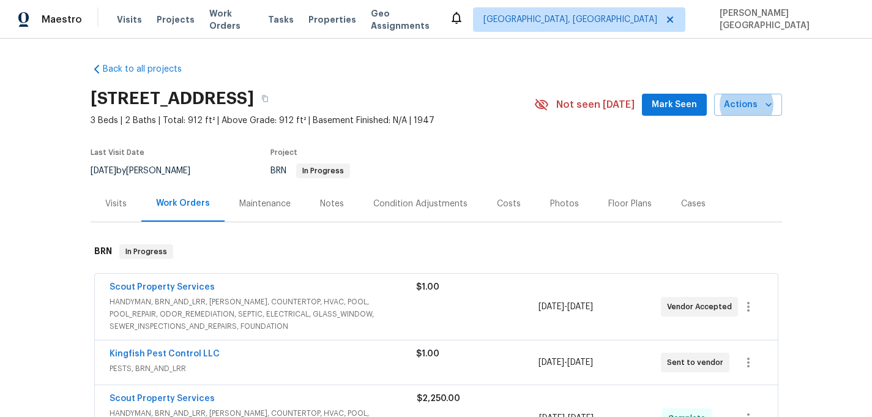
scroll to position [88, 0]
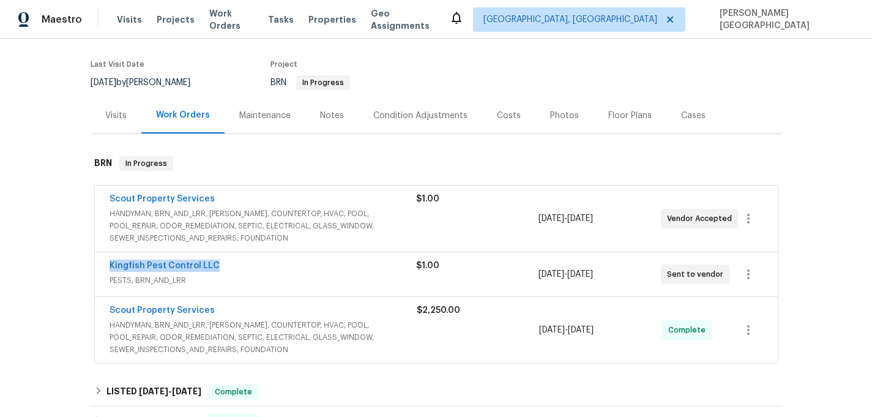
drag, startPoint x: 223, startPoint y: 268, endPoint x: 95, endPoint y: 266, distance: 127.3
click at [95, 266] on div "Kingfish Pest Control LLC PESTS, BRN_AND_LRR $1.00 8/27/2025 - 8/27/2025 Sent t…" at bounding box center [436, 274] width 683 height 44
copy link "Kingfish Pest Control LLC"
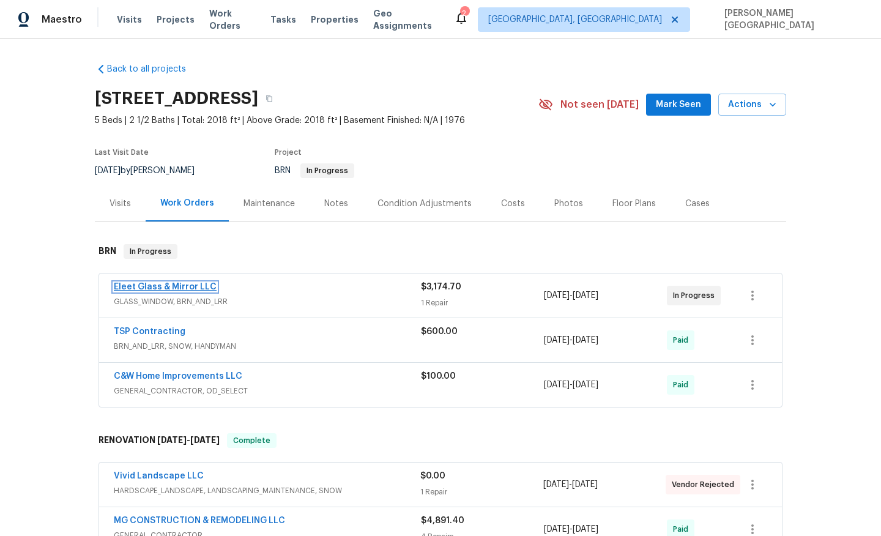
click at [185, 289] on link "Eleet Glass & Mirror LLC" at bounding box center [165, 287] width 103 height 9
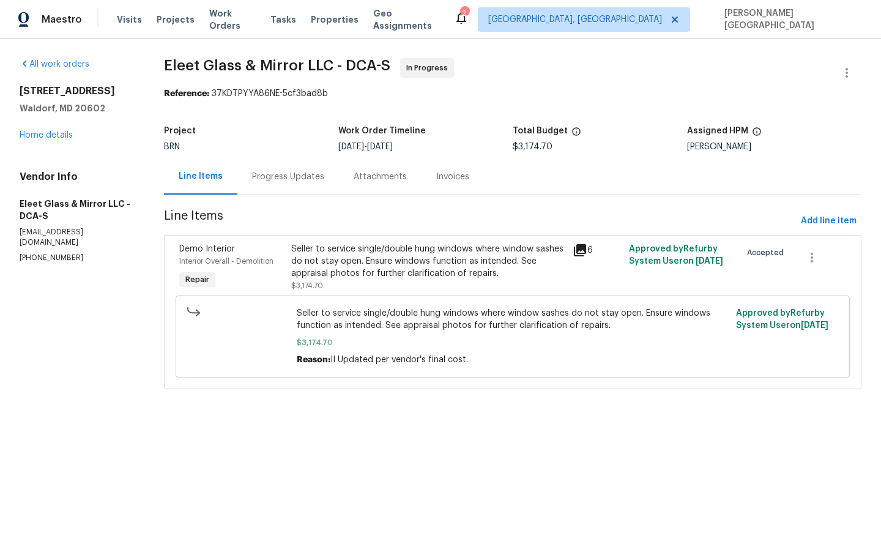
click at [292, 195] on div "Progress Updates" at bounding box center [288, 176] width 102 height 36
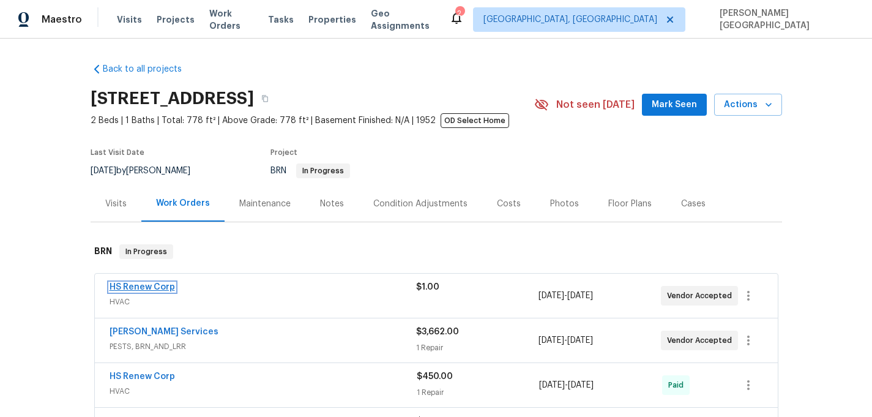
click at [158, 283] on link "HS Renew Corp" at bounding box center [142, 287] width 65 height 9
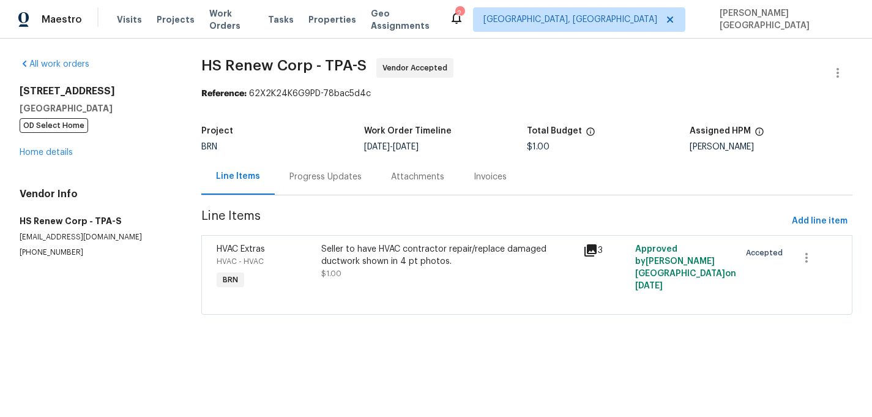
click at [312, 182] on div "Progress Updates" at bounding box center [325, 177] width 72 height 12
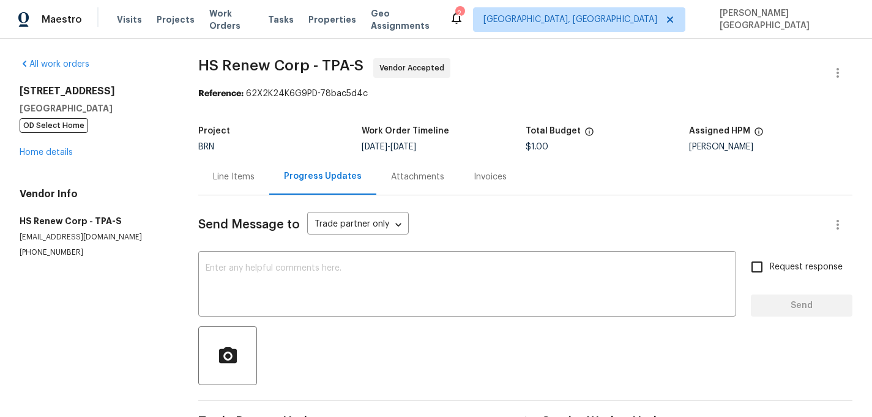
scroll to position [386, 0]
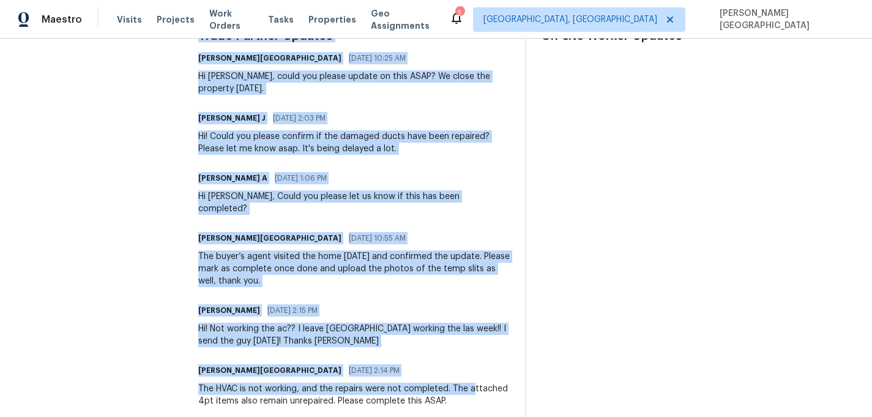
drag, startPoint x: 171, startPoint y: 356, endPoint x: 488, endPoint y: 362, distance: 317.0
click at [488, 362] on div "All work orders 2585 15th Ave N Saint Petersburg, FL 33713 OD Select Home Home …" at bounding box center [436, 47] width 872 height 788
click at [488, 382] on div "The HVAC is not working, and the repairs were not completed. The attached 4pt i…" at bounding box center [353, 394] width 311 height 24
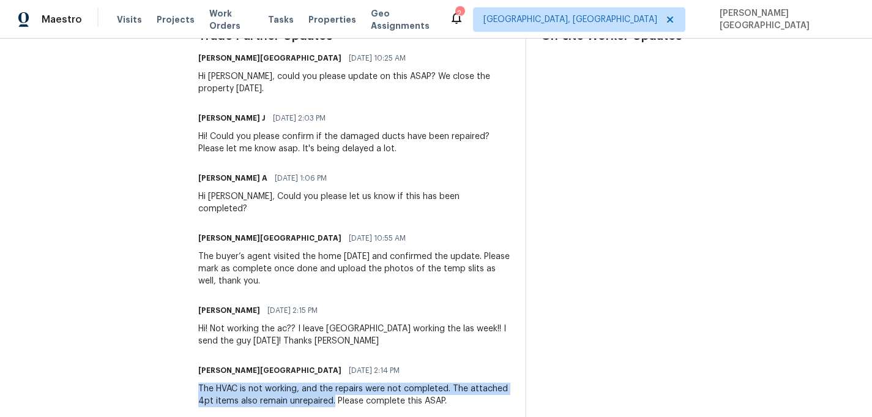
drag, startPoint x: 197, startPoint y: 364, endPoint x: 333, endPoint y: 371, distance: 136.6
click at [334, 372] on div "All work orders 2585 15th Ave N Saint Petersburg, FL 33713 OD Select Home Home …" at bounding box center [436, 47] width 872 height 788
copy div "The HVAC is not working, and the repairs were not completed. The attached 4pt i…"
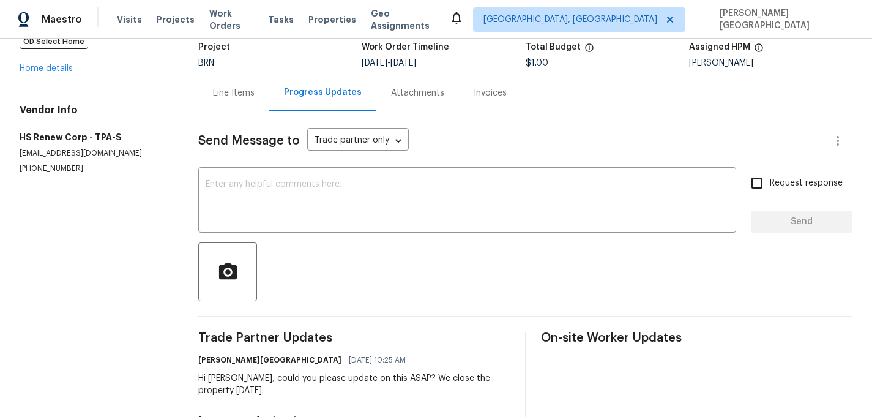
scroll to position [0, 0]
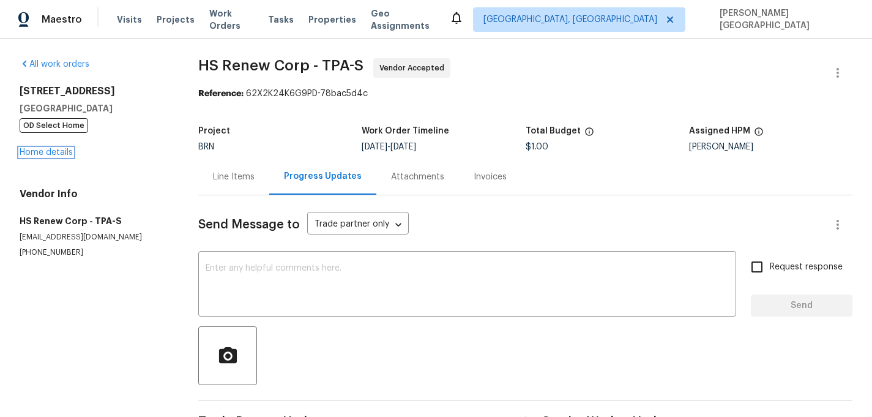
click at [54, 157] on div "2585 15th Ave N Saint Petersburg, FL 33713 OD Select Home Home details" at bounding box center [94, 121] width 149 height 73
click at [52, 151] on link "Home details" at bounding box center [46, 152] width 53 height 9
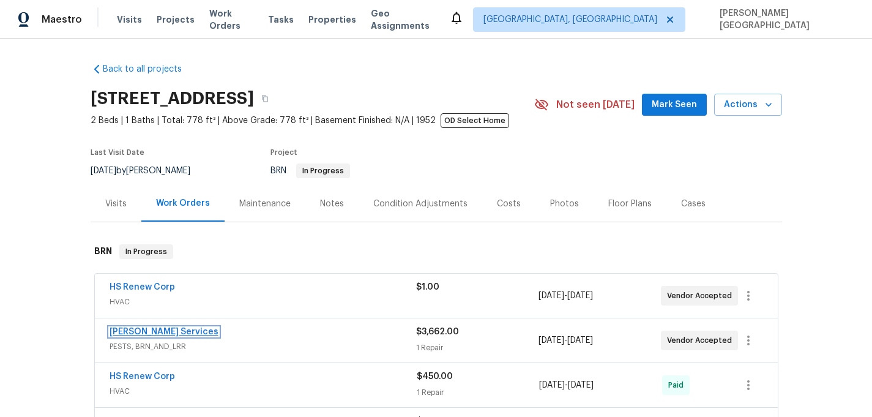
click at [168, 333] on link "Massey Services" at bounding box center [164, 331] width 109 height 9
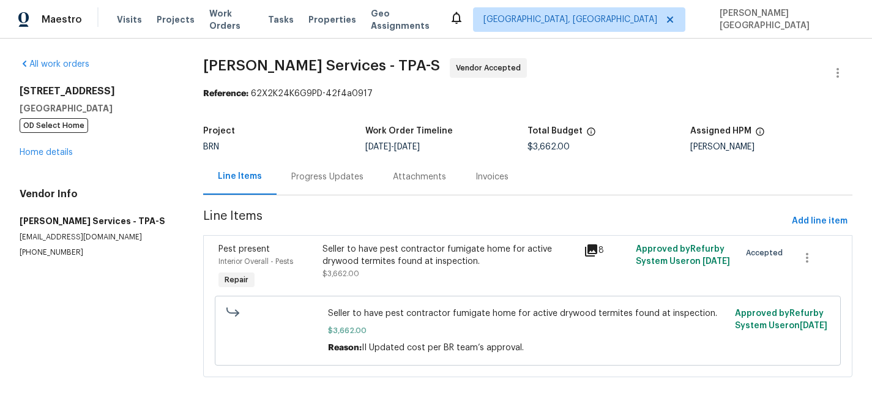
click at [311, 184] on div "Progress Updates" at bounding box center [328, 176] width 102 height 36
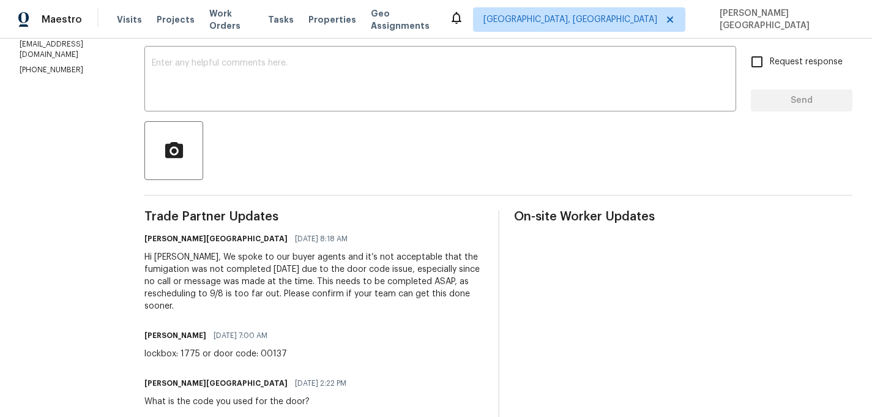
scroll to position [279, 0]
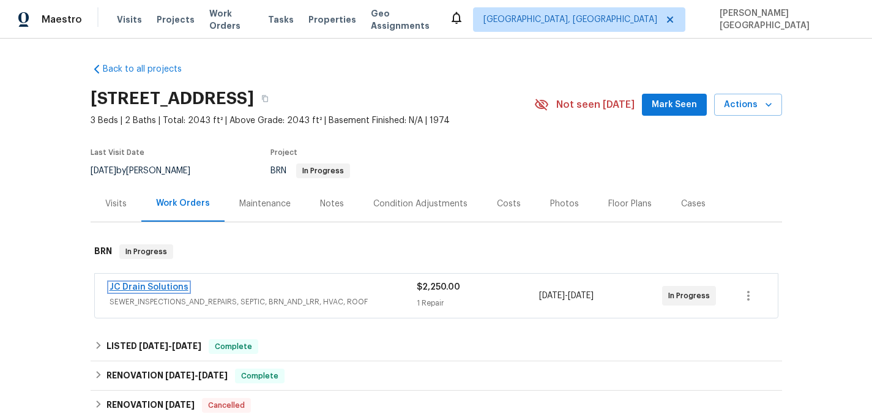
click at [168, 288] on link "JC Drain Solutions" at bounding box center [149, 287] width 79 height 9
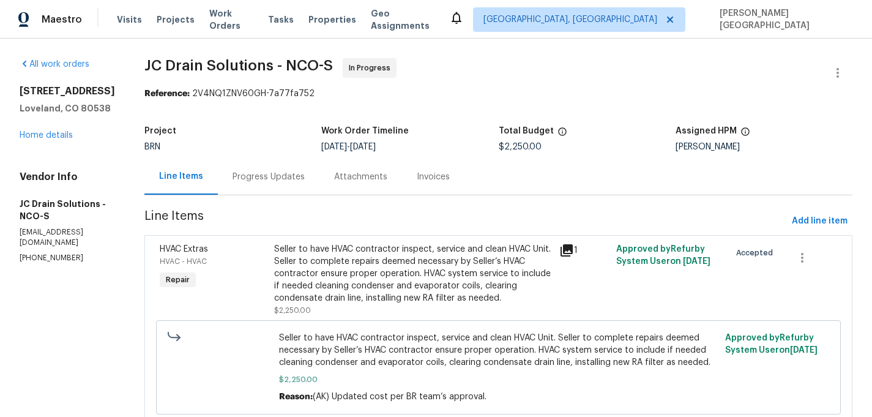
click at [267, 176] on div "Progress Updates" at bounding box center [269, 177] width 72 height 12
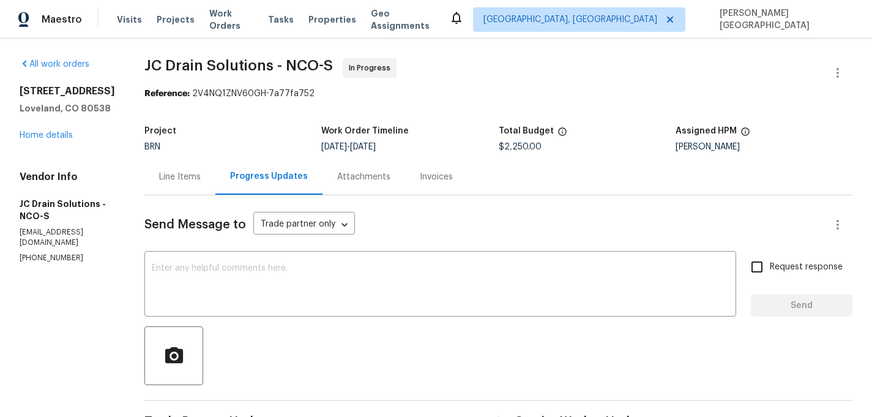
click at [57, 253] on p "(719) 453-4372" at bounding box center [67, 258] width 95 height 10
copy p "(719) 453-4372"
click at [191, 181] on div "Line Items" at bounding box center [180, 177] width 42 height 12
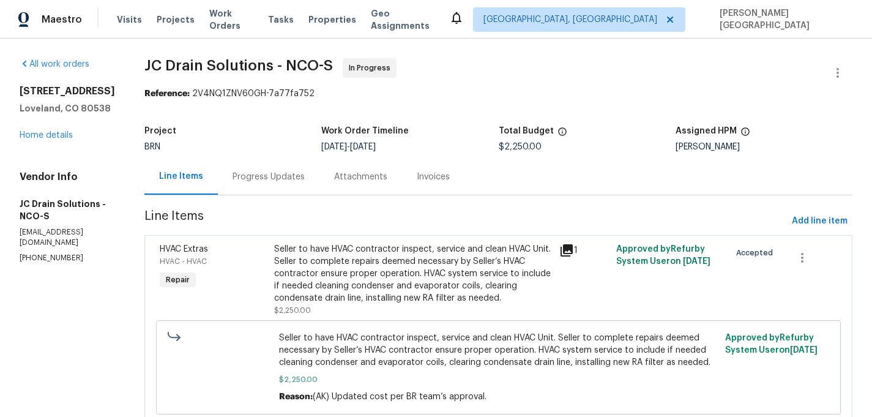
scroll to position [56, 0]
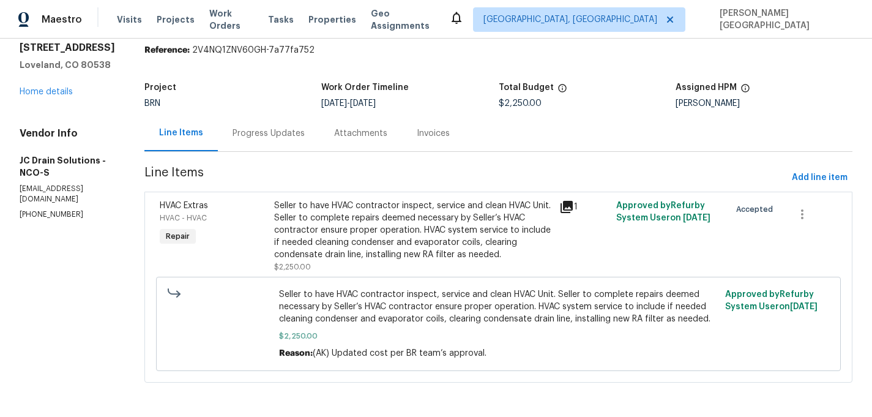
click at [397, 238] on div "Seller to have HVAC contractor inspect, service and clean HVAC Unit. Seller to …" at bounding box center [413, 229] width 278 height 61
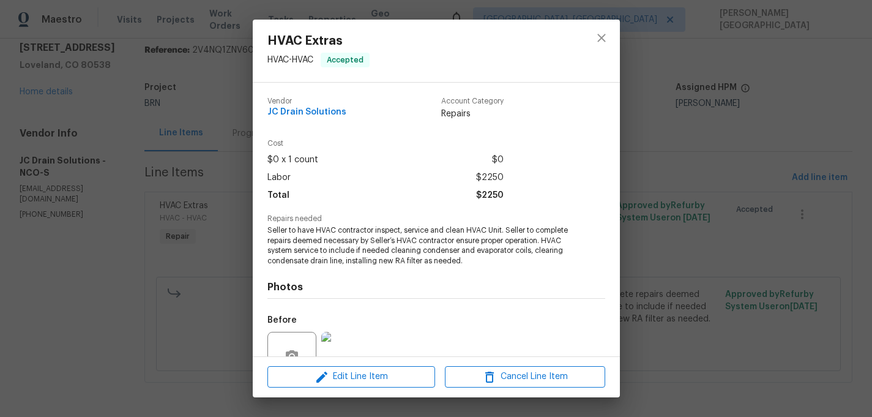
click at [728, 271] on div "HVAC Extras HVAC - HVAC Accepted Vendor JC Drain Solutions Account Category Rep…" at bounding box center [436, 208] width 872 height 417
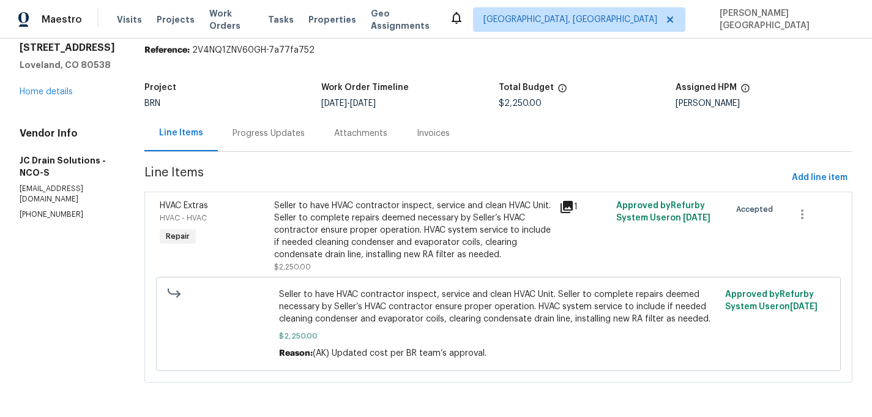
click at [247, 130] on div "Progress Updates" at bounding box center [269, 133] width 102 height 36
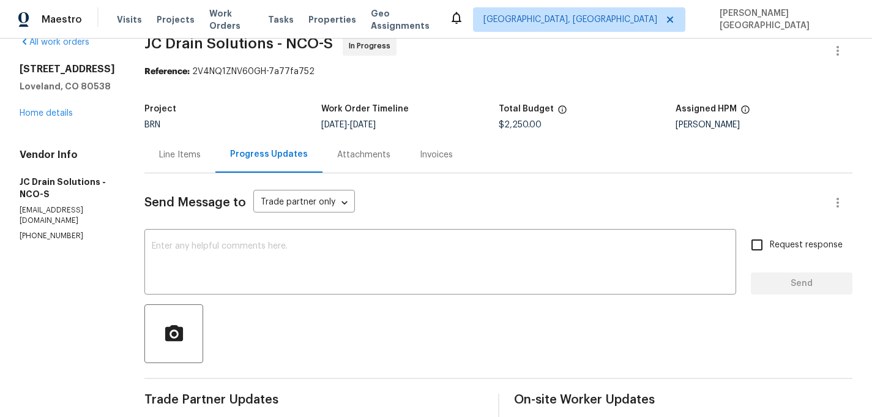
scroll to position [7, 0]
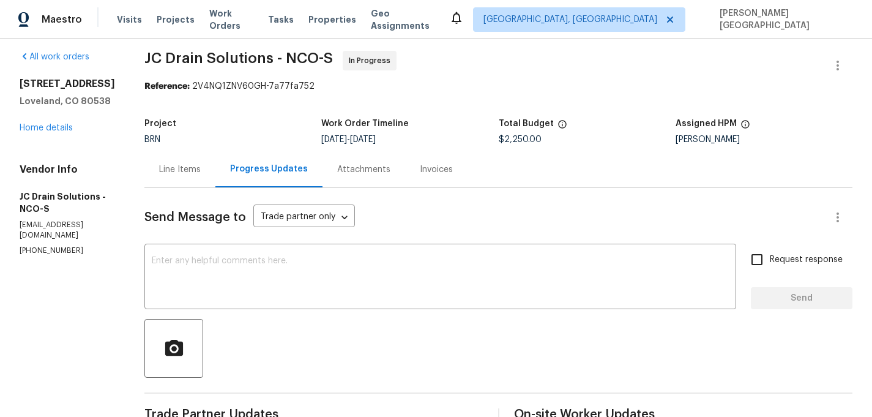
click at [198, 168] on div "Line Items" at bounding box center [180, 169] width 42 height 12
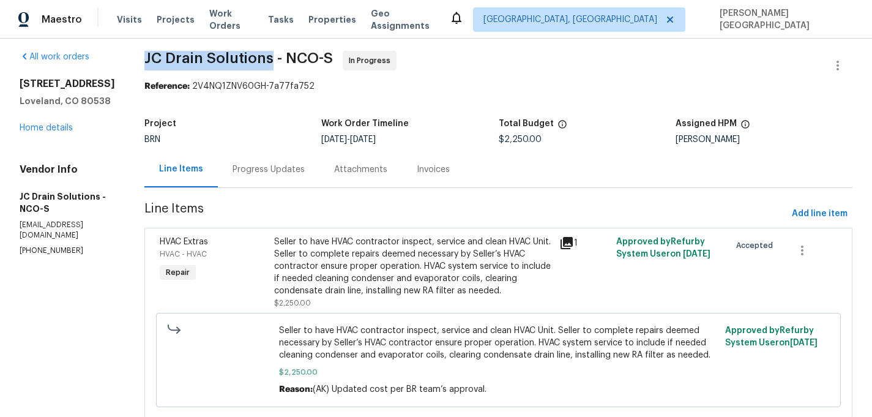
drag, startPoint x: 158, startPoint y: 57, endPoint x: 284, endPoint y: 58, distance: 126.1
click at [284, 58] on span "JC Drain Solutions - NCO-S" at bounding box center [238, 58] width 188 height 15
copy span "JC Drain Solutions"
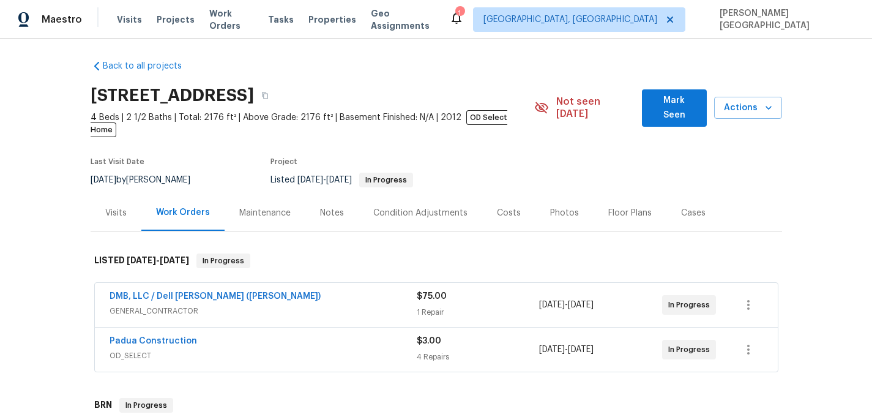
scroll to position [164, 0]
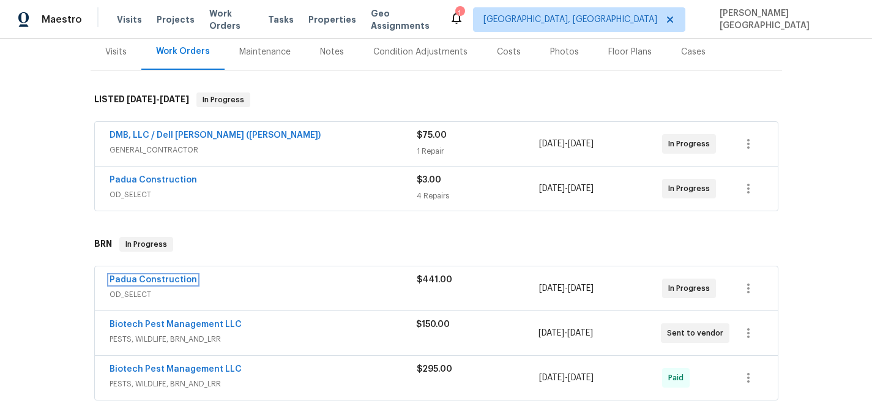
click at [158, 275] on link "Padua Construction" at bounding box center [154, 279] width 88 height 9
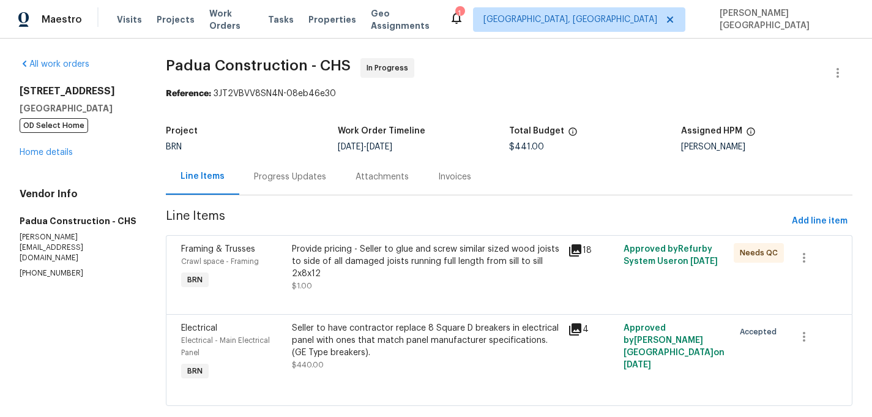
click at [297, 182] on div "Progress Updates" at bounding box center [290, 177] width 72 height 12
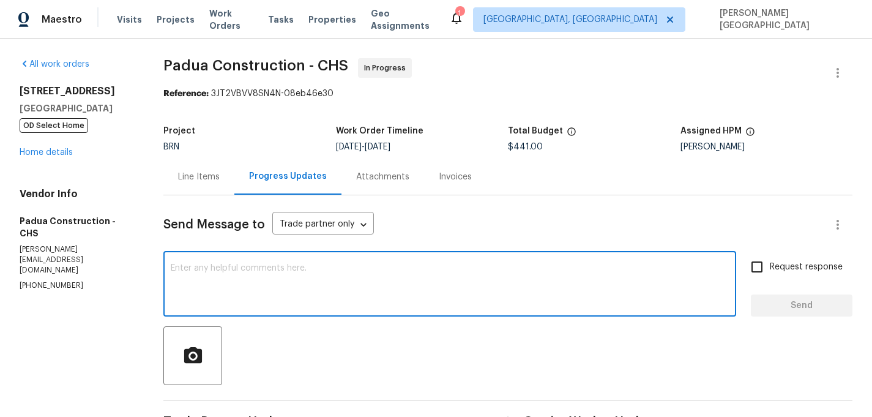
click at [309, 278] on textarea at bounding box center [450, 285] width 558 height 43
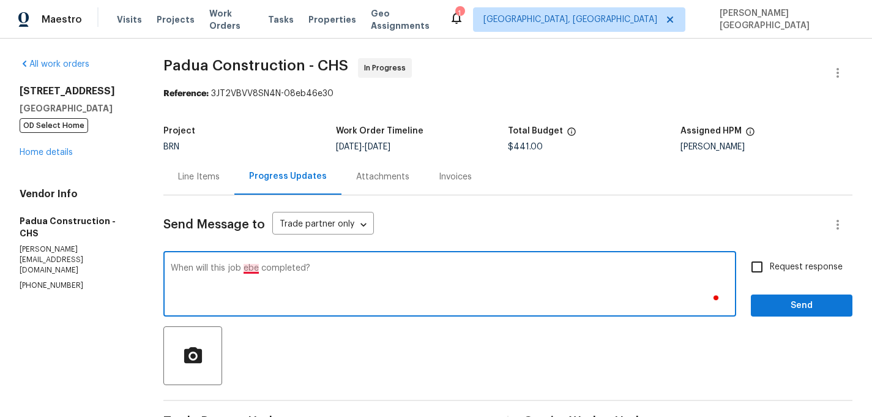
click at [255, 269] on textarea "When will this job ebe completed?" at bounding box center [450, 285] width 558 height 43
type textarea "When will this job be completed?"
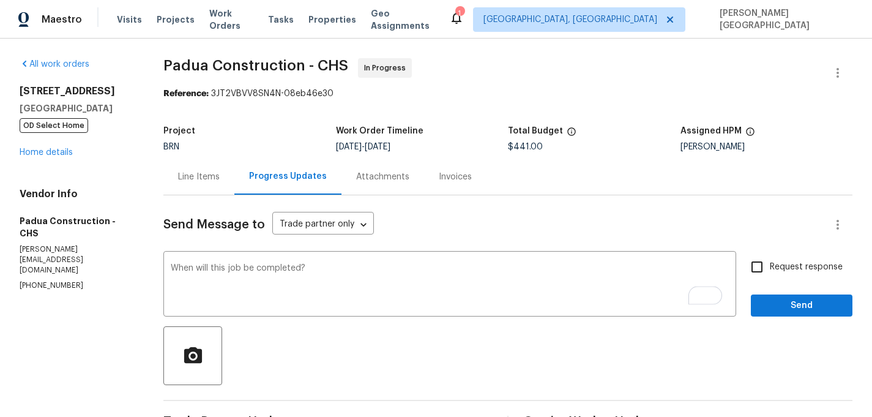
drag, startPoint x: 784, startPoint y: 266, endPoint x: 784, endPoint y: 300, distance: 34.9
click at [784, 266] on span "Request response" at bounding box center [806, 267] width 73 height 13
click at [770, 266] on input "Request response" at bounding box center [757, 267] width 26 height 26
checkbox input "true"
click at [784, 303] on span "Send" at bounding box center [802, 305] width 82 height 15
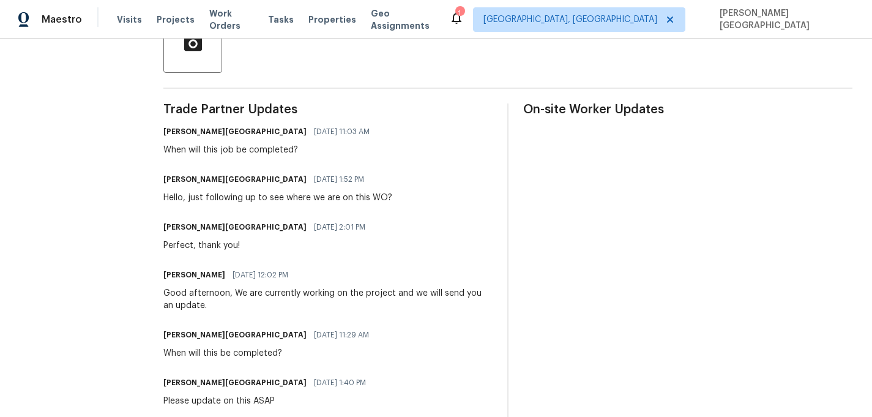
scroll to position [294, 0]
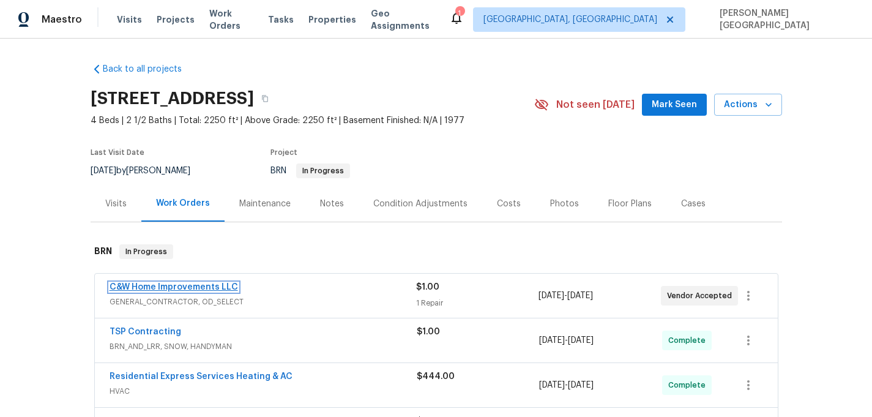
click at [214, 284] on link "C&W Home Improvements LLC" at bounding box center [174, 287] width 129 height 9
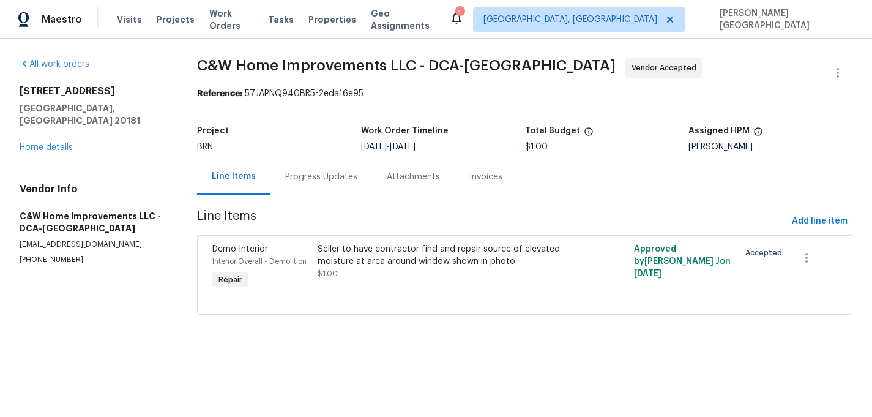
click at [307, 184] on div "Progress Updates" at bounding box center [321, 176] width 102 height 36
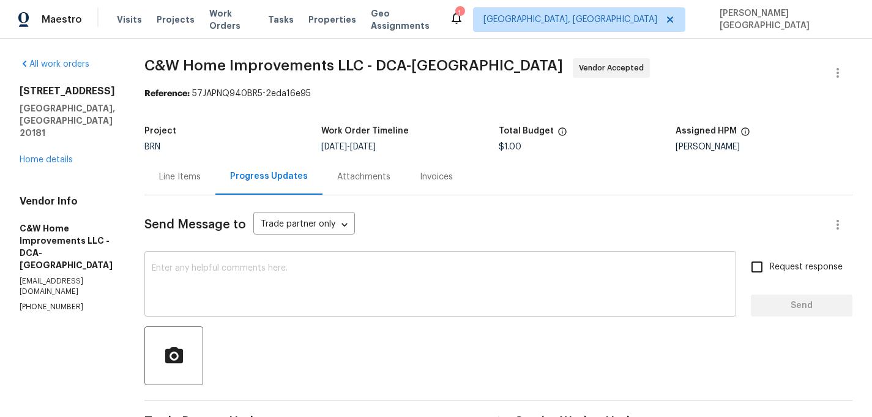
click at [316, 285] on textarea at bounding box center [440, 285] width 577 height 43
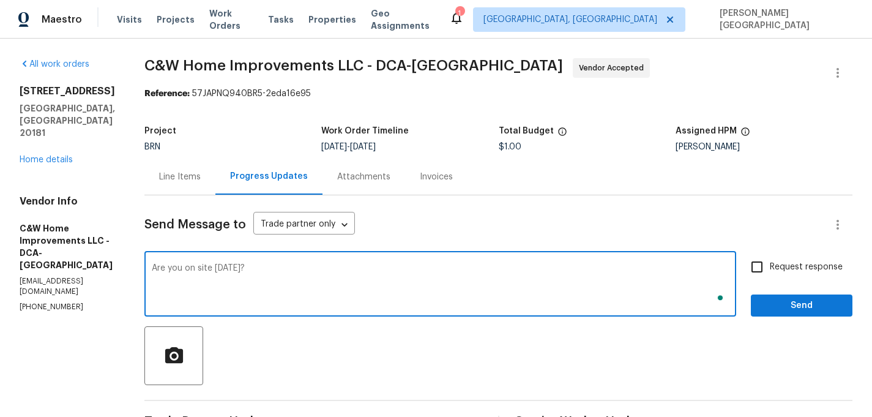
type textarea "Are you on site today?"
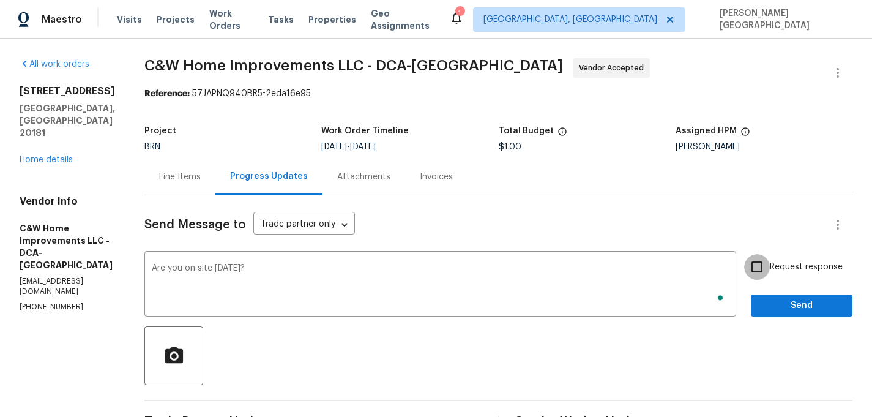
click at [770, 276] on input "Request response" at bounding box center [757, 267] width 26 height 26
checkbox input "true"
click at [773, 300] on span "Send" at bounding box center [802, 305] width 82 height 15
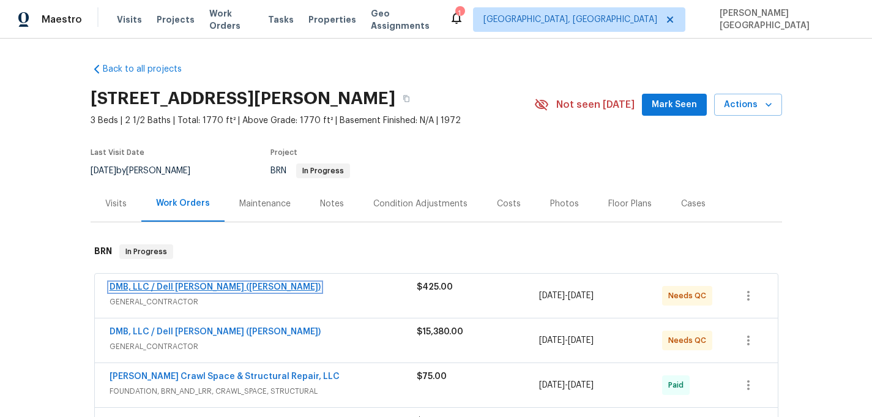
click at [211, 286] on link "DMB, LLC / Dell [PERSON_NAME] ([PERSON_NAME])" at bounding box center [215, 287] width 211 height 9
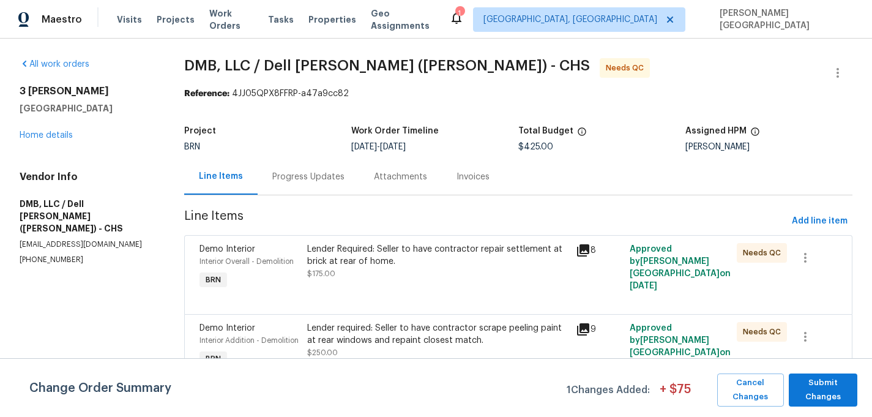
scroll to position [24, 0]
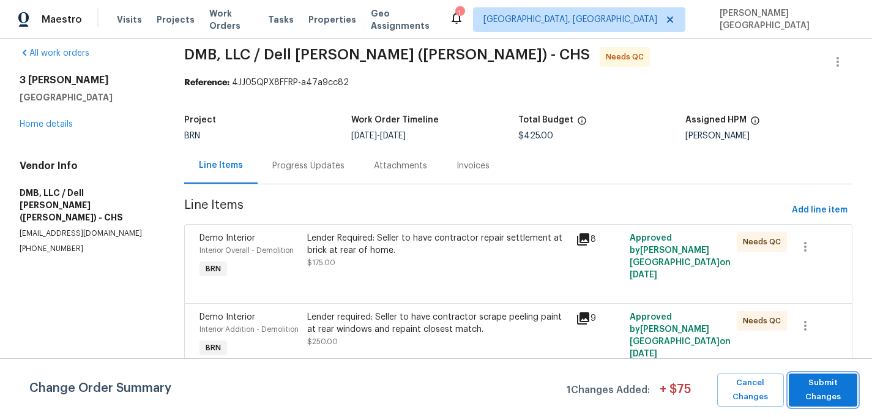
click at [843, 389] on span "Submit Changes" at bounding box center [823, 390] width 56 height 28
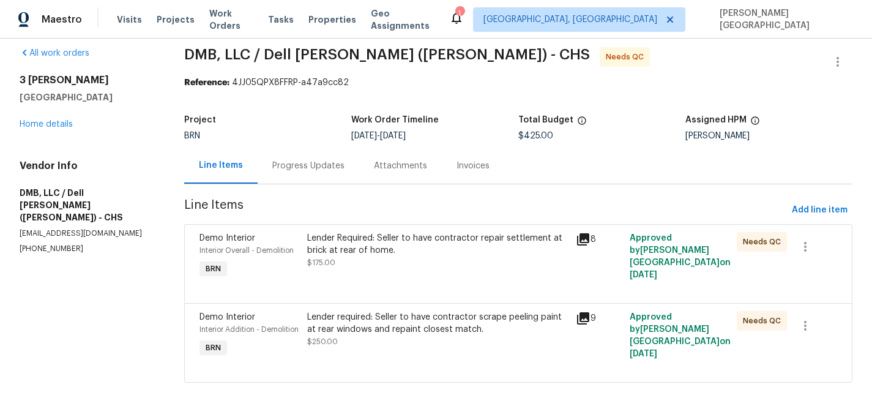
click at [451, 258] on div "Lender Required: Seller to have contractor repair settlement at brick at rear o…" at bounding box center [438, 256] width 269 height 56
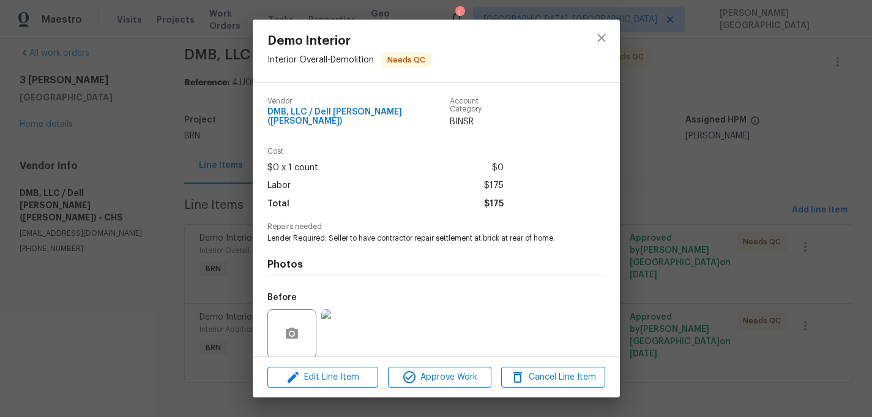
scroll to position [86, 0]
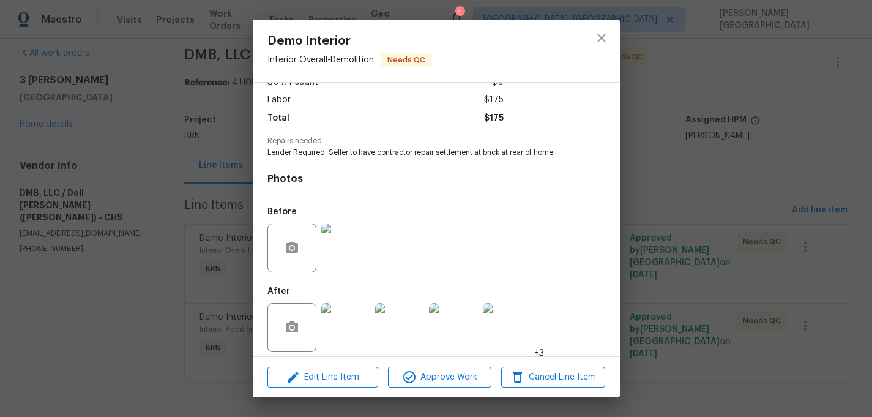
click at [800, 258] on div "Demo Interior Interior Overall - Demolition Needs QC Vendor DMB, LLC / Dell [PE…" at bounding box center [436, 208] width 872 height 417
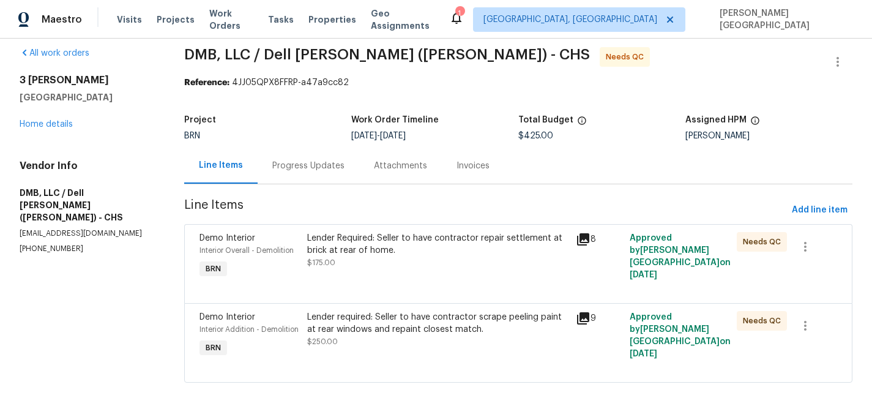
click at [439, 330] on div "Lender required: Seller to have contractor scrape peeling paint at rear windows…" at bounding box center [437, 329] width 261 height 37
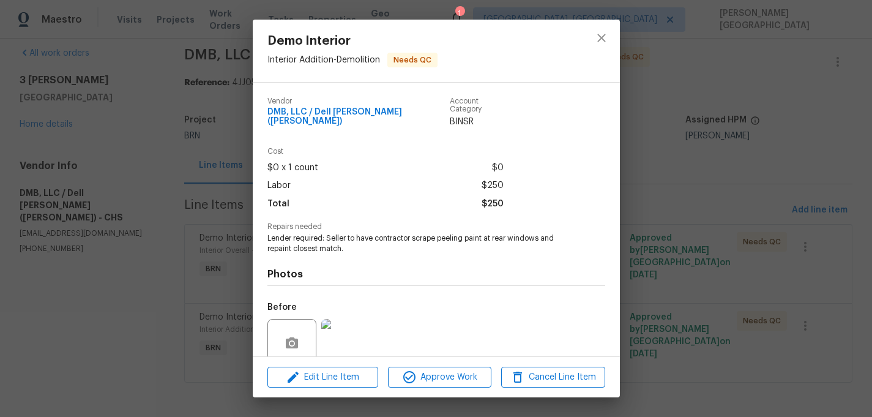
scroll to position [95, 0]
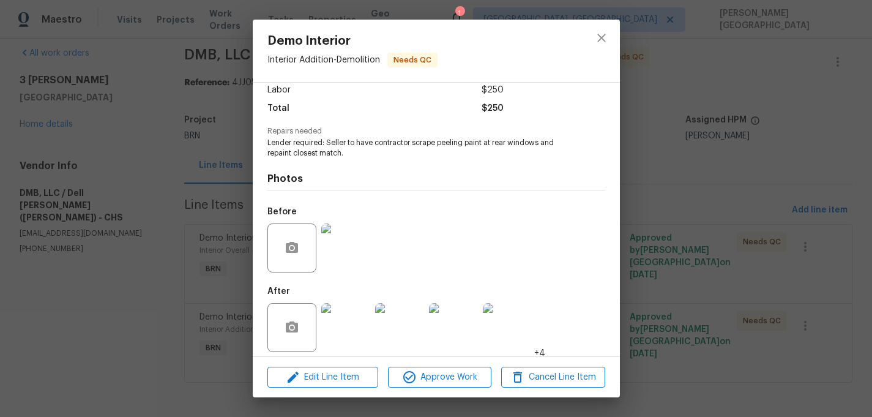
click at [347, 333] on img at bounding box center [345, 327] width 49 height 49
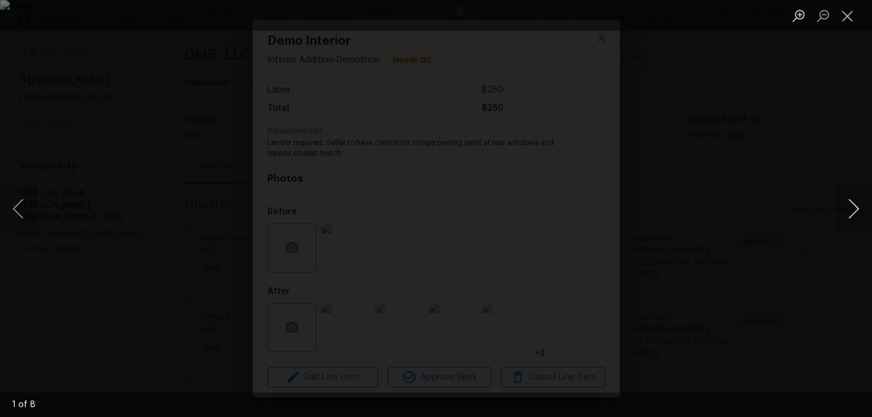
click at [863, 217] on button "Next image" at bounding box center [853, 208] width 37 height 49
click at [863, 218] on button "Next image" at bounding box center [853, 208] width 37 height 49
click at [856, 204] on button "Next image" at bounding box center [853, 208] width 37 height 49
click at [820, 177] on div "Lightbox" at bounding box center [436, 208] width 872 height 417
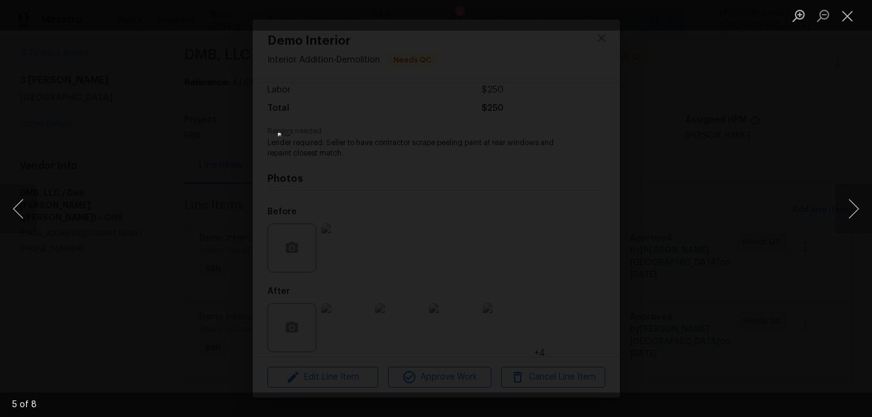
click at [704, 236] on div "Lightbox" at bounding box center [436, 208] width 872 height 417
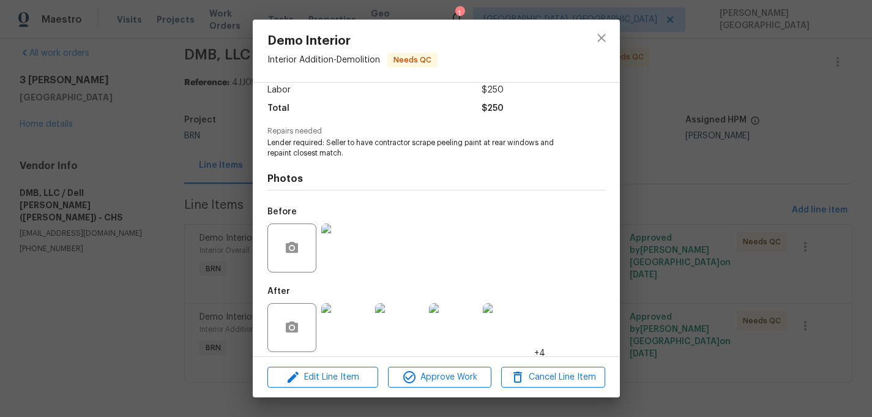
click at [682, 302] on div "Demo Interior Interior Addition - Demolition Needs QC Vendor DMB, LLC / Dell Br…" at bounding box center [436, 208] width 872 height 417
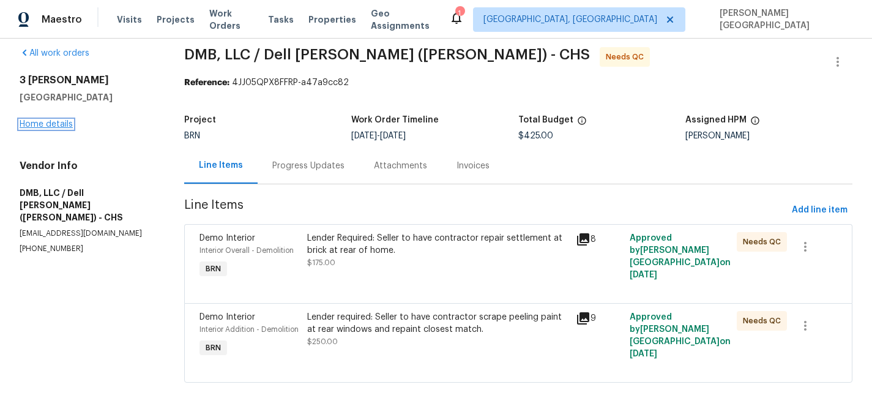
click at [70, 120] on link "Home details" at bounding box center [46, 124] width 53 height 9
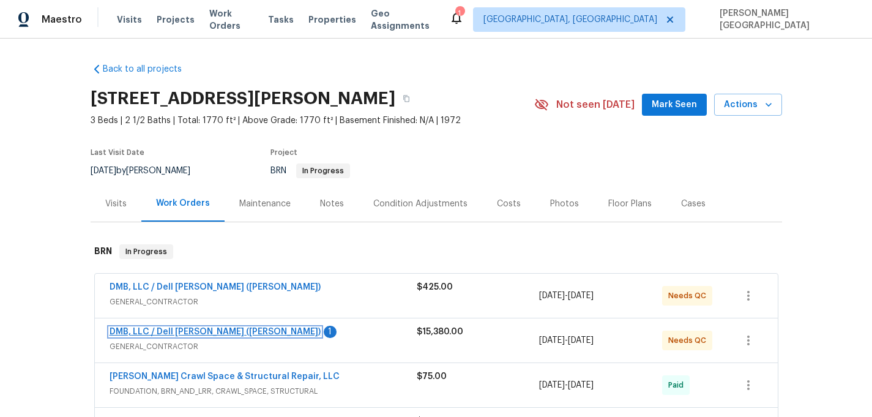
click at [224, 330] on link "DMB, LLC / Dell [PERSON_NAME] ([PERSON_NAME])" at bounding box center [215, 331] width 211 height 9
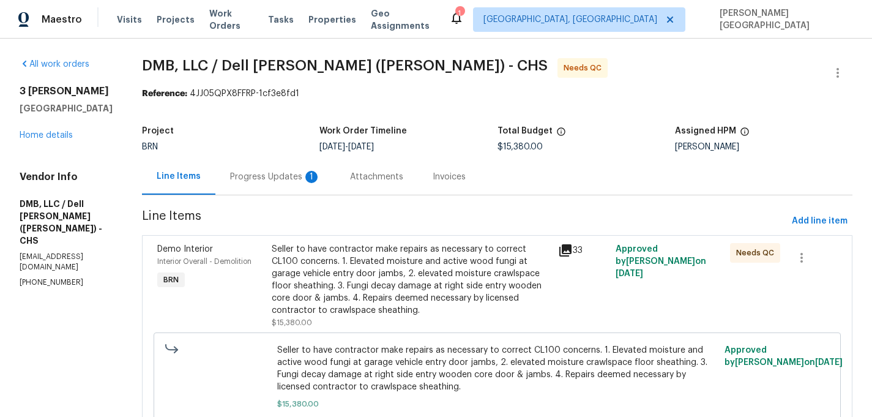
click at [315, 179] on div "Progress Updates 1" at bounding box center [275, 176] width 120 height 36
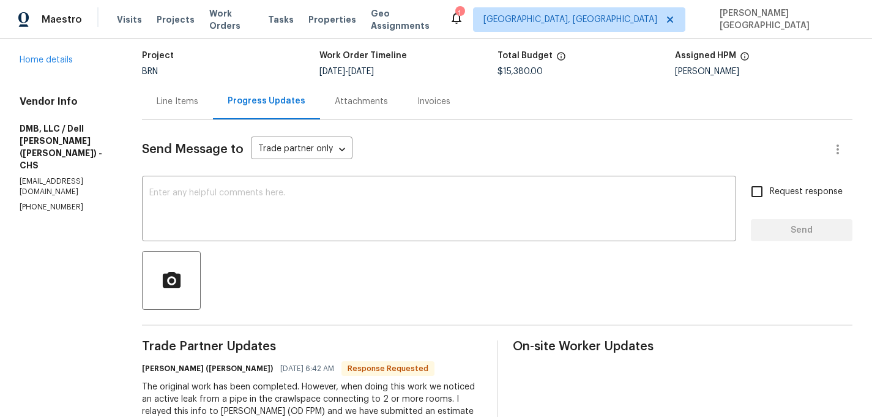
scroll to position [84, 0]
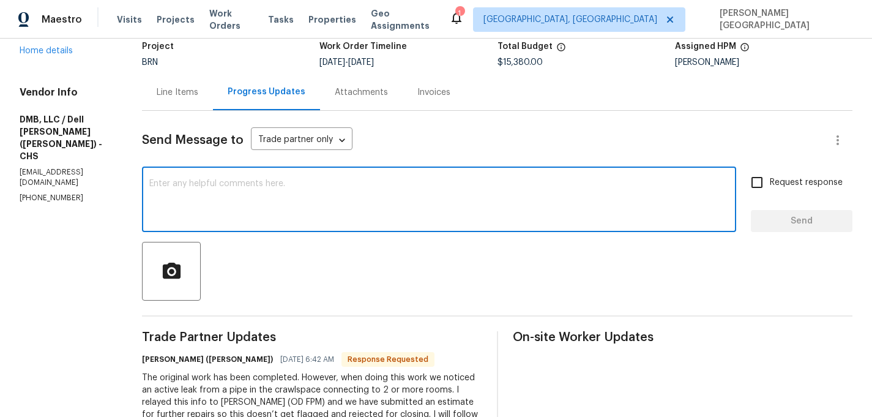
click at [236, 190] on textarea at bounding box center [438, 200] width 579 height 43
type textarea "Okay, thank you."
click at [775, 182] on span "Request response" at bounding box center [806, 182] width 73 height 13
click at [770, 182] on input "Request response" at bounding box center [757, 183] width 26 height 26
checkbox input "true"
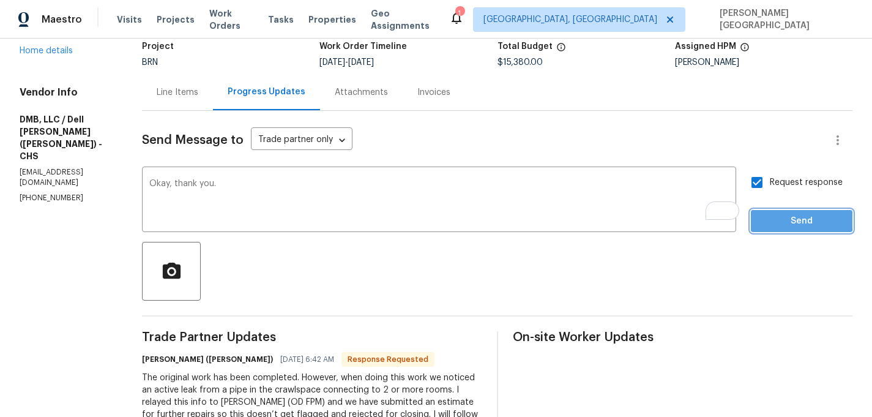
click at [776, 218] on span "Send" at bounding box center [802, 221] width 82 height 15
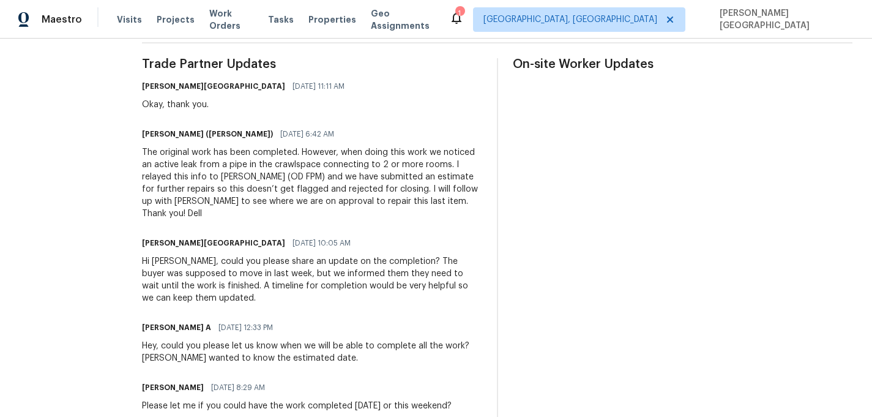
scroll to position [0, 0]
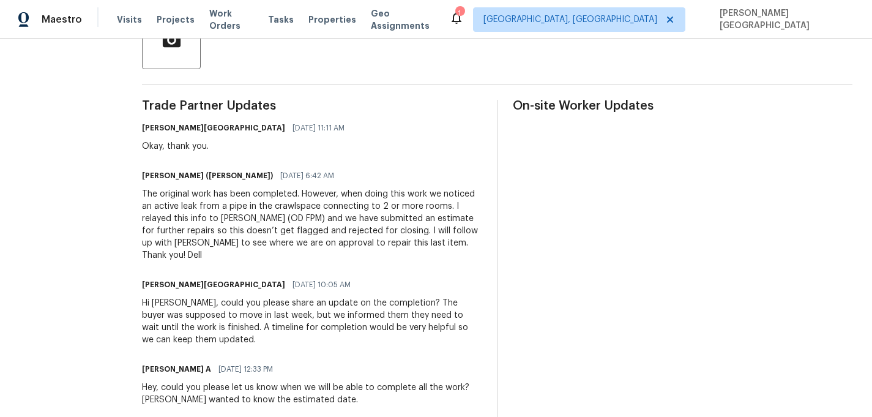
scroll to position [400, 0]
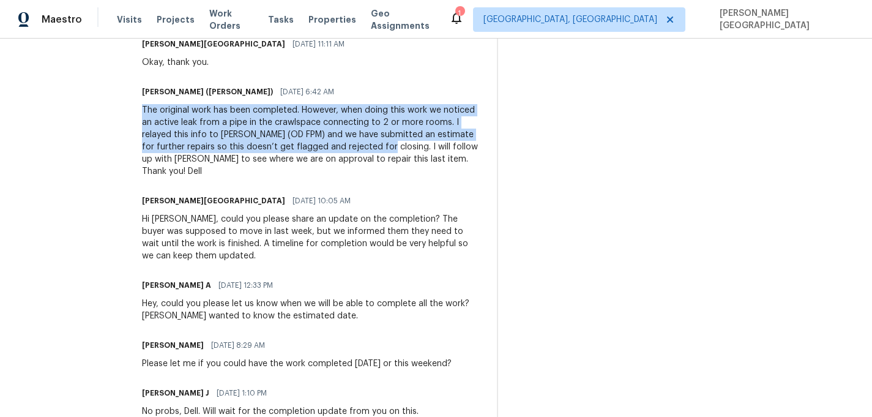
drag, startPoint x: 307, startPoint y: 150, endPoint x: 124, endPoint y: 110, distance: 187.8
copy div "The original work has been completed. However, when doing this work we noticed …"
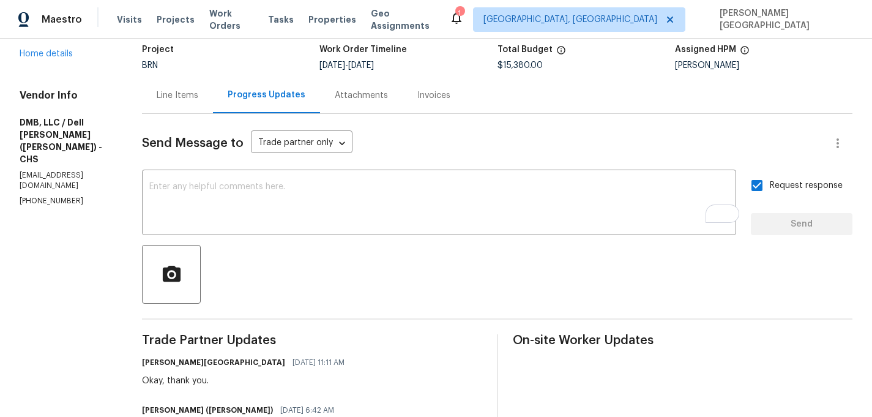
scroll to position [0, 0]
